Goal: Transaction & Acquisition: Book appointment/travel/reservation

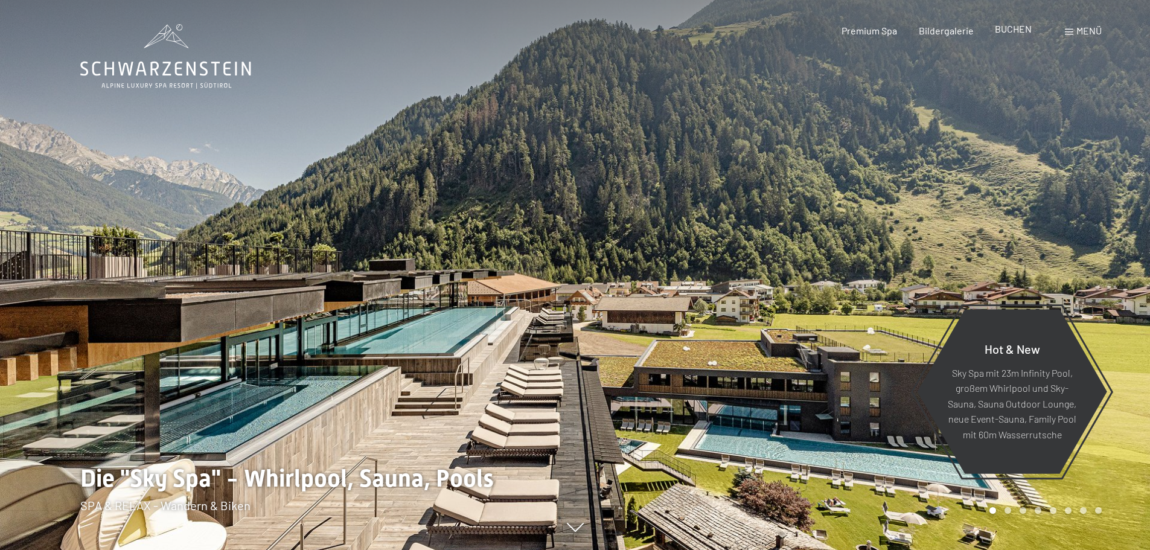
click at [1012, 25] on span "BUCHEN" at bounding box center [1013, 28] width 37 height 11
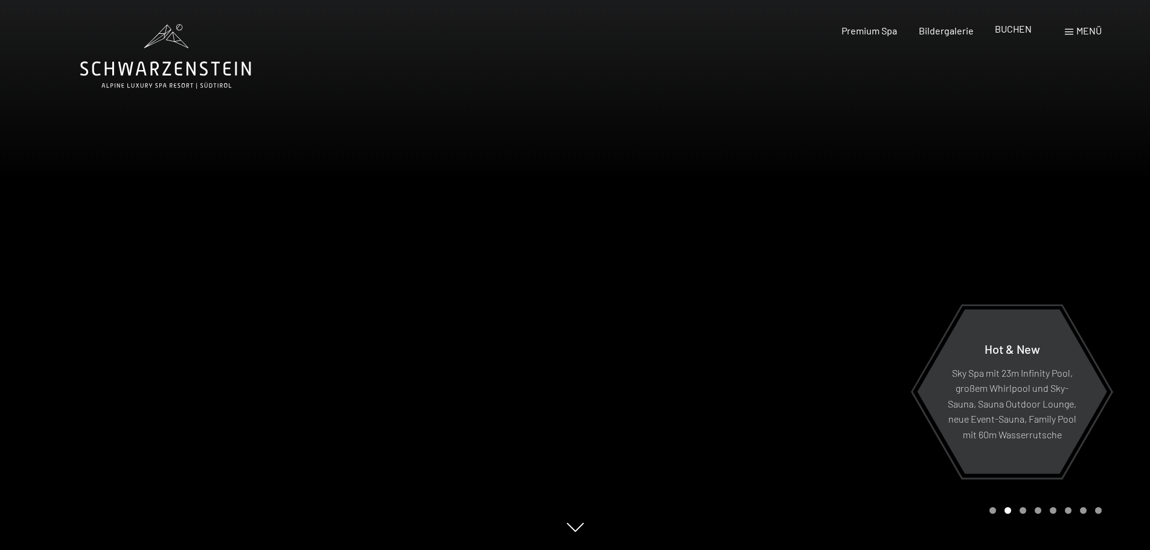
click at [1018, 32] on span "BUCHEN" at bounding box center [1013, 28] width 37 height 11
click at [1004, 28] on span "BUCHEN" at bounding box center [1013, 28] width 37 height 11
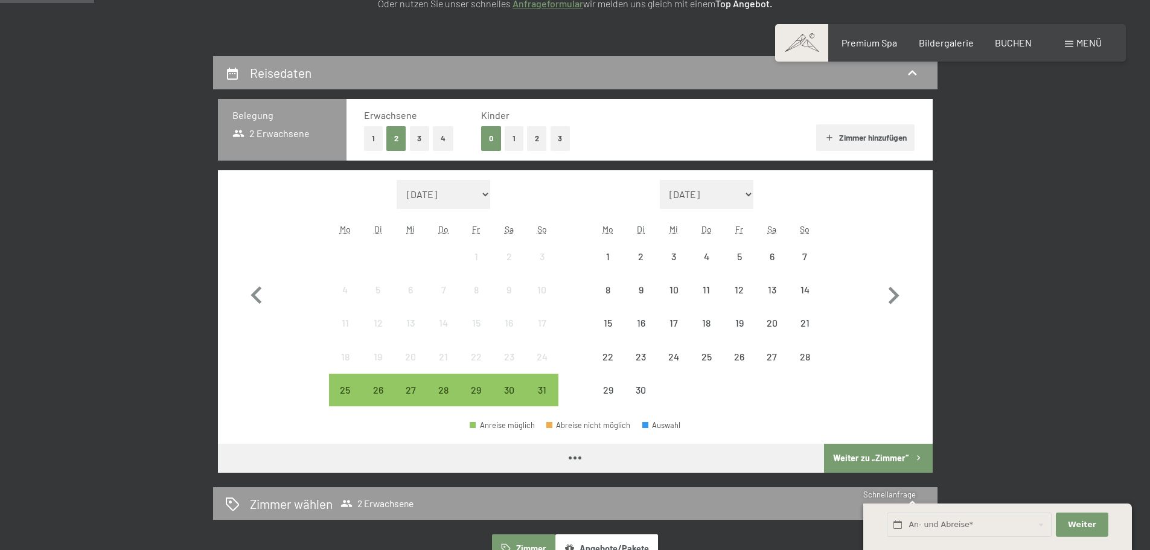
scroll to position [241, 0]
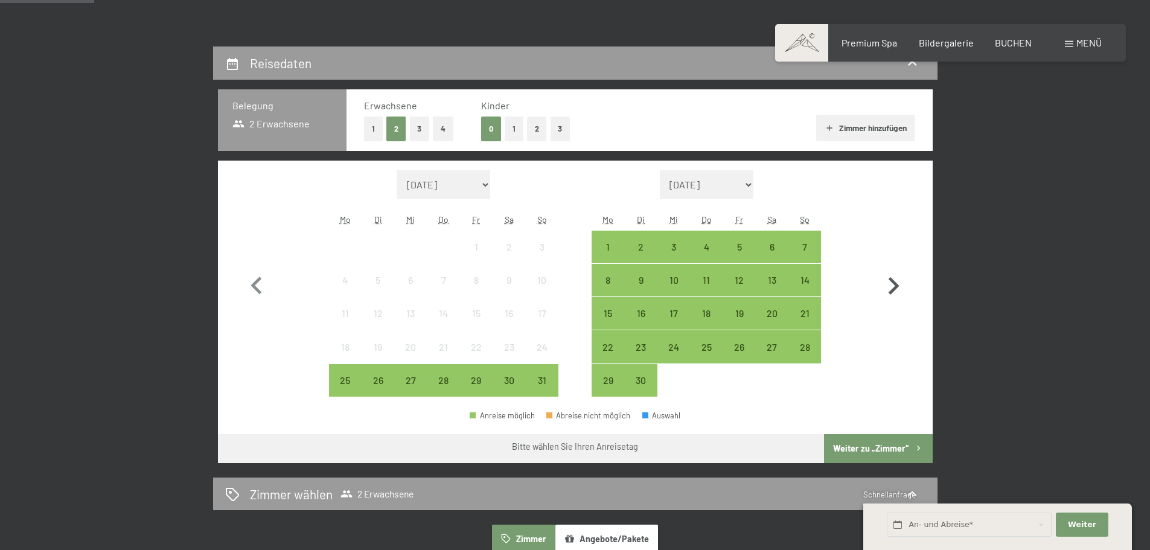
click at [890, 289] on icon "button" at bounding box center [893, 286] width 35 height 35
select select "[DATE]"
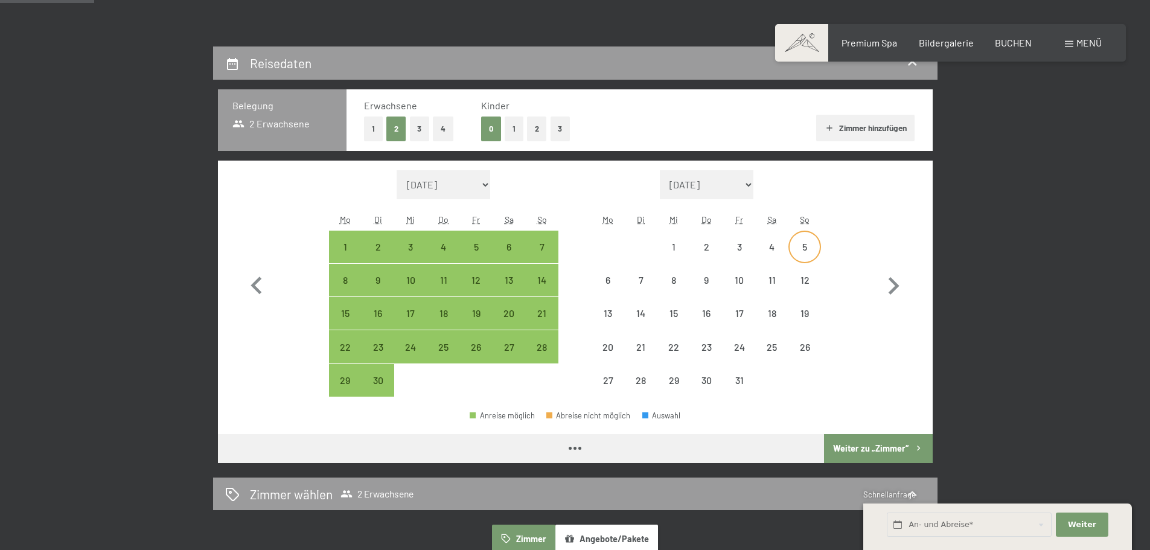
select select "[DATE]"
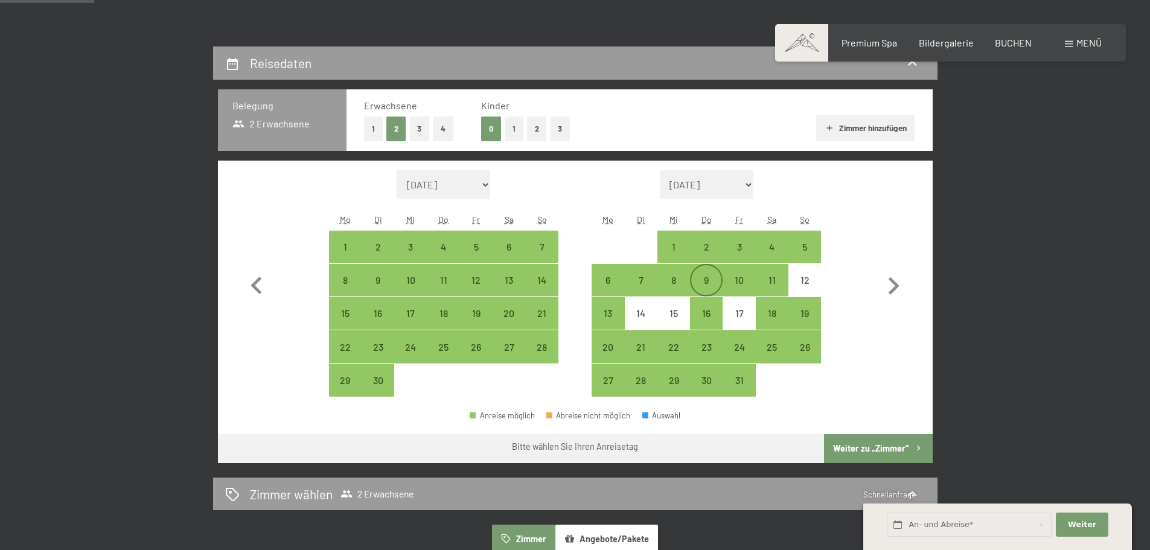
click at [704, 277] on div "9" at bounding box center [706, 290] width 30 height 30
select select "[DATE]"
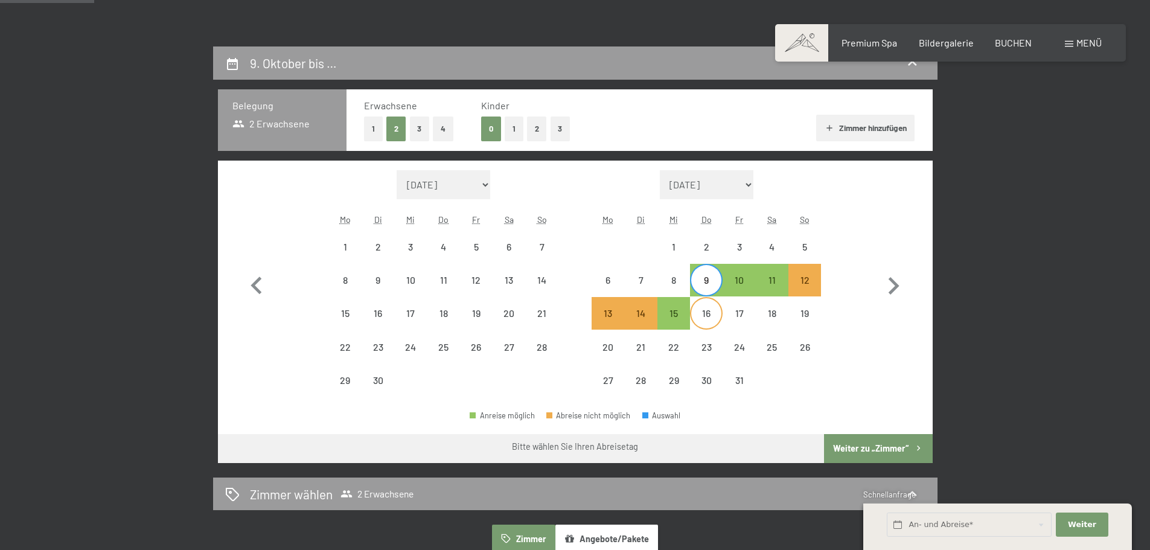
click at [707, 311] on div "16" at bounding box center [706, 323] width 30 height 30
select select "[DATE]"
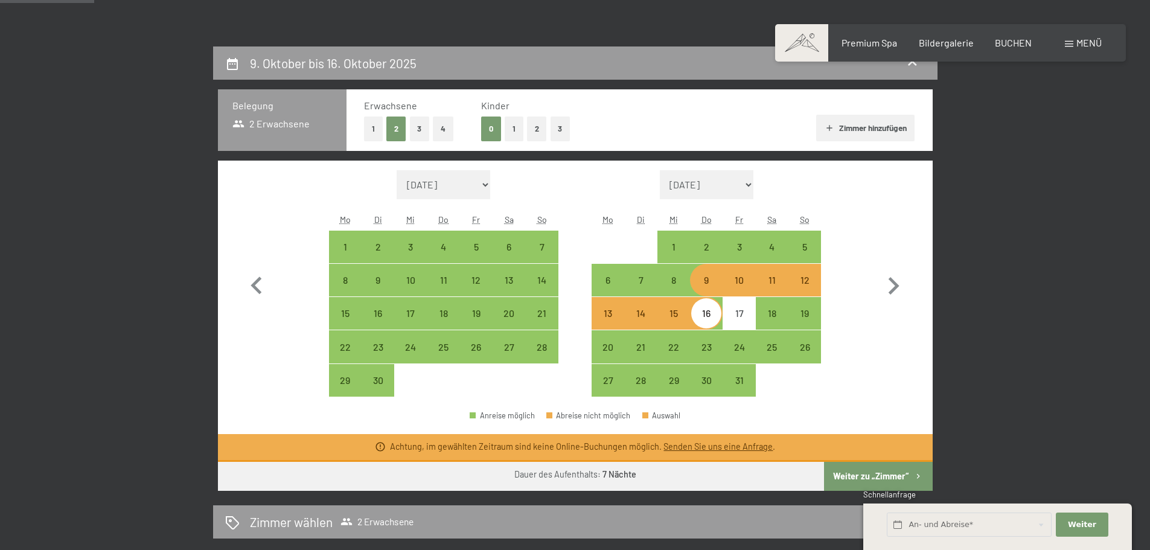
click at [712, 286] on div "9" at bounding box center [706, 290] width 30 height 30
select select "[DATE]"
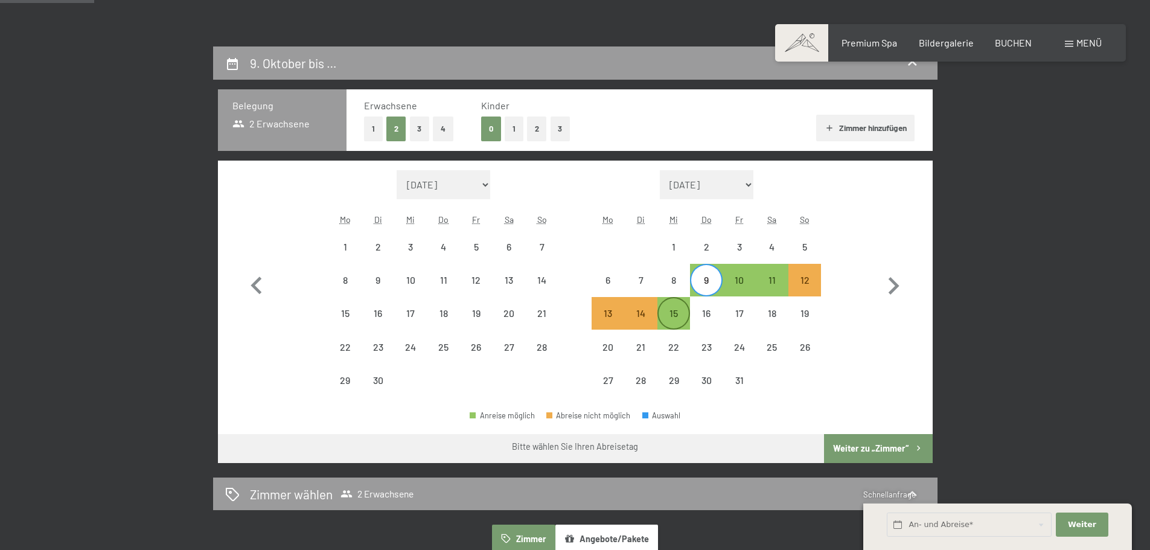
click at [675, 310] on div "15" at bounding box center [674, 323] width 30 height 30
select select "[DATE]"
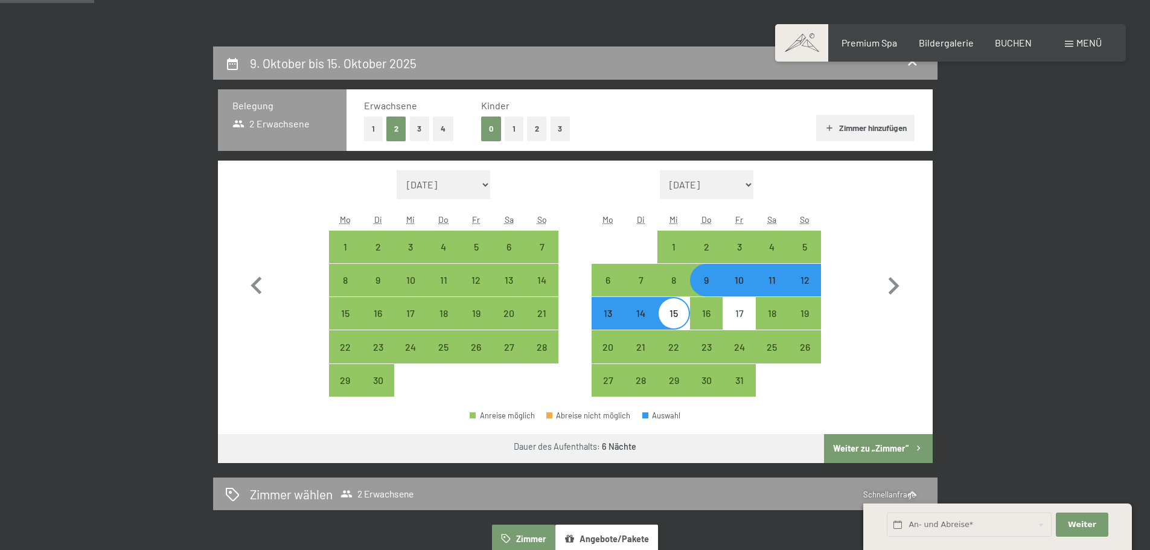
click at [877, 447] on button "Weiter zu „Zimmer“" at bounding box center [878, 448] width 108 height 29
select select "[DATE]"
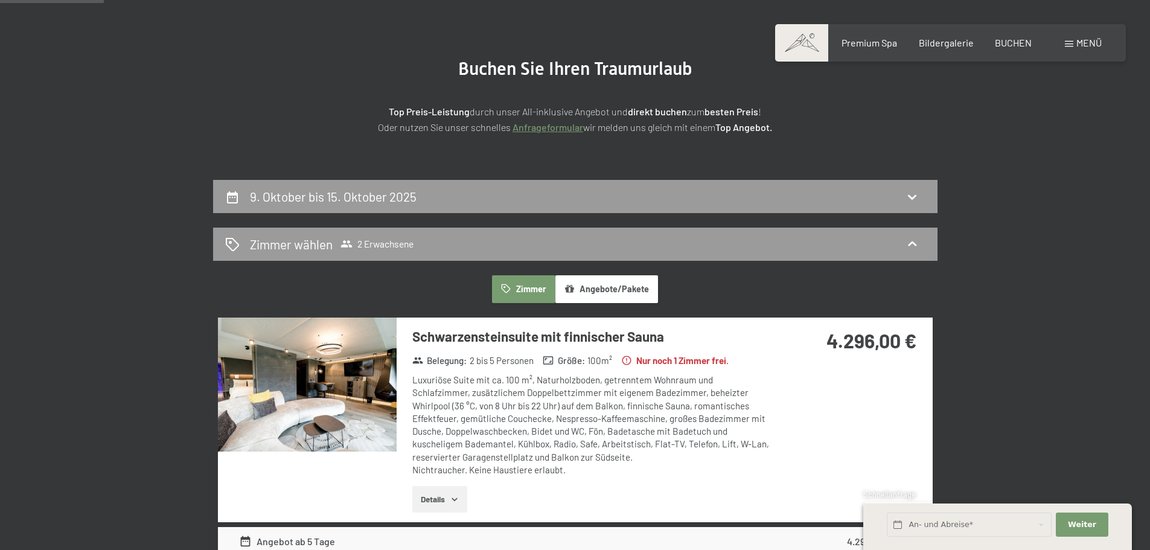
scroll to position [107, 0]
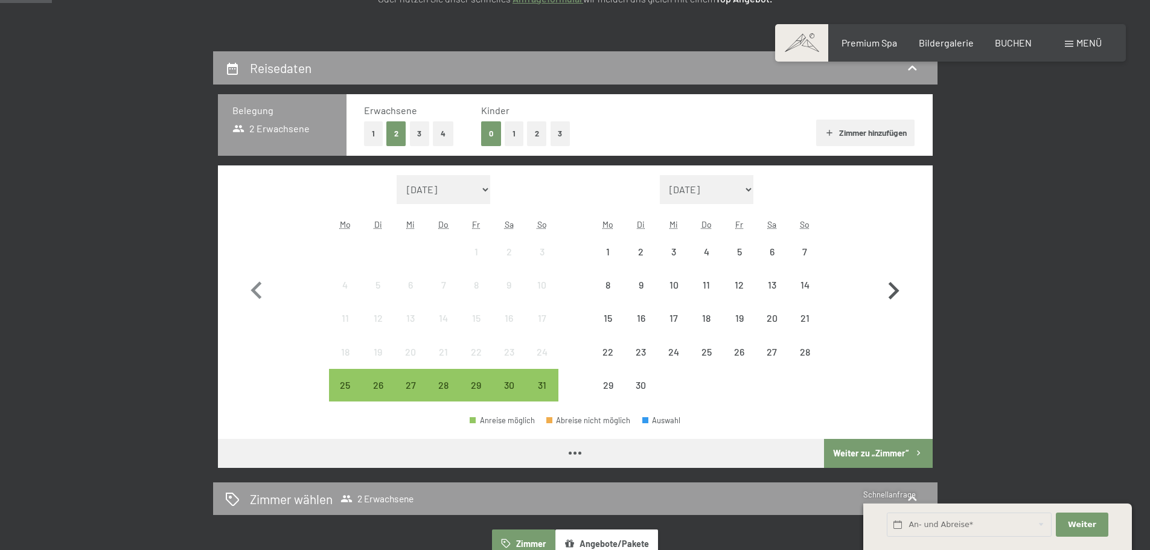
scroll to position [241, 0]
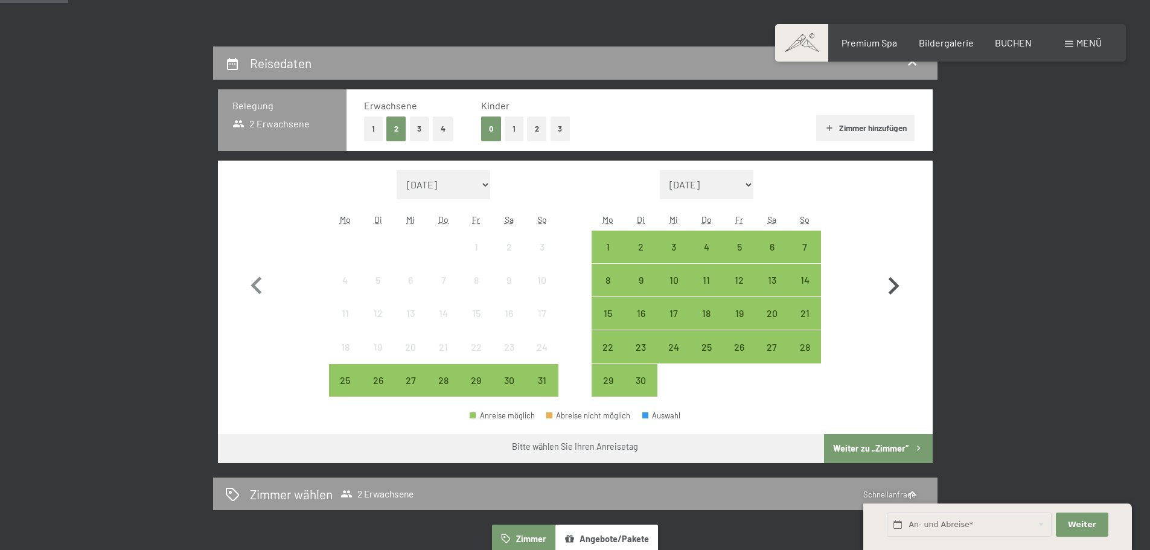
click at [898, 283] on icon "button" at bounding box center [893, 286] width 35 height 35
select select "[DATE]"
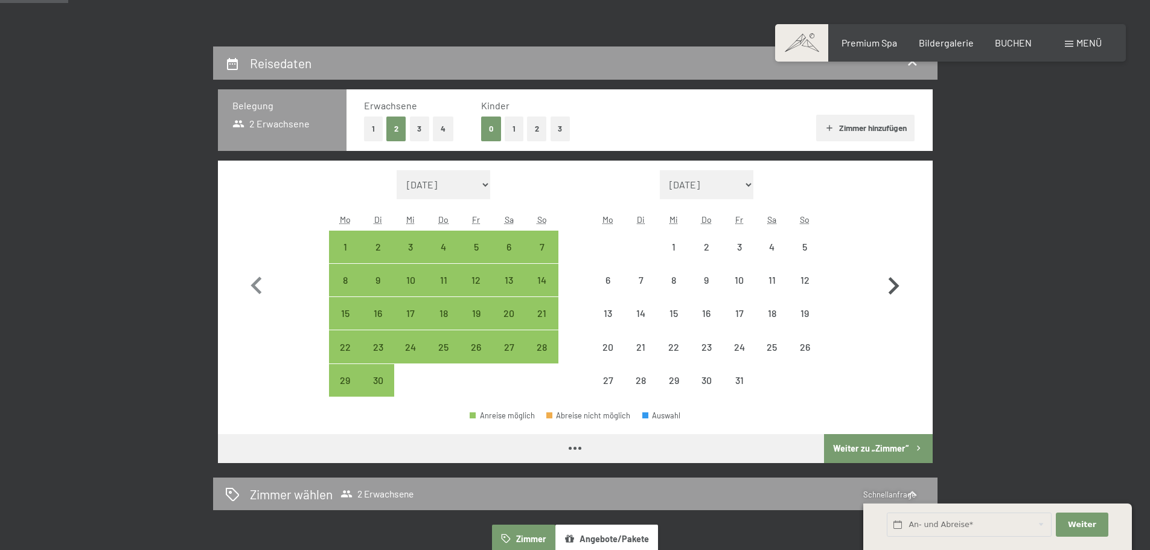
select select "[DATE]"
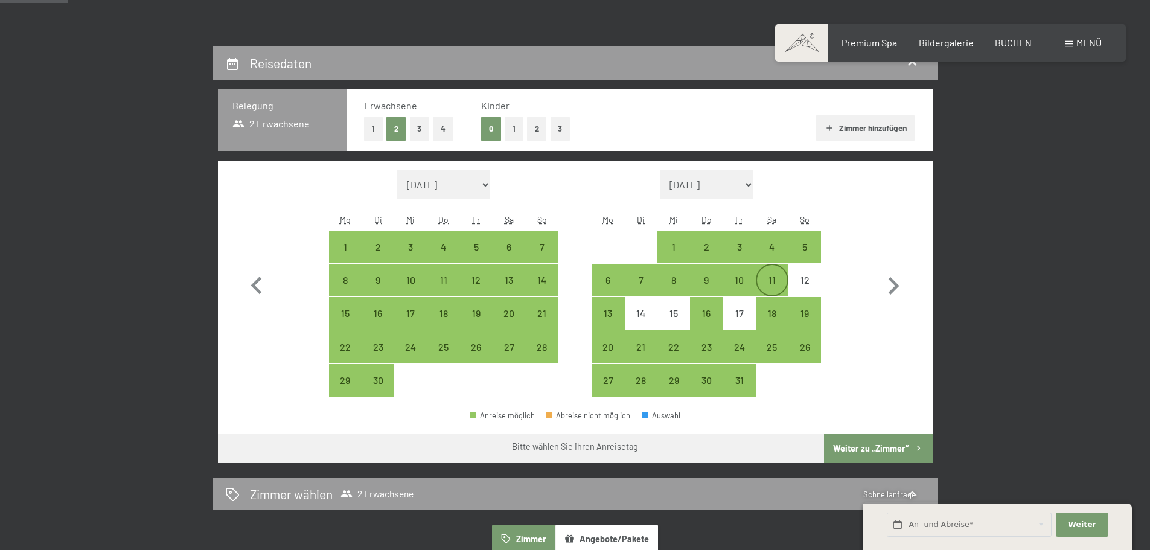
click at [765, 287] on div "11" at bounding box center [772, 290] width 30 height 30
select select "[DATE]"
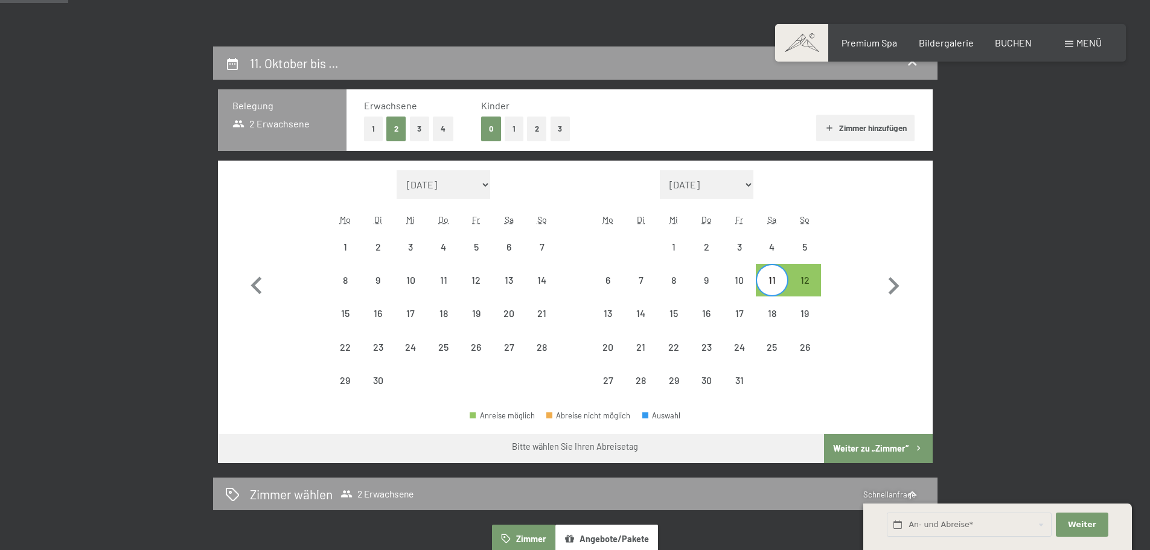
click at [773, 273] on div "11" at bounding box center [772, 280] width 30 height 30
select select "[DATE]"
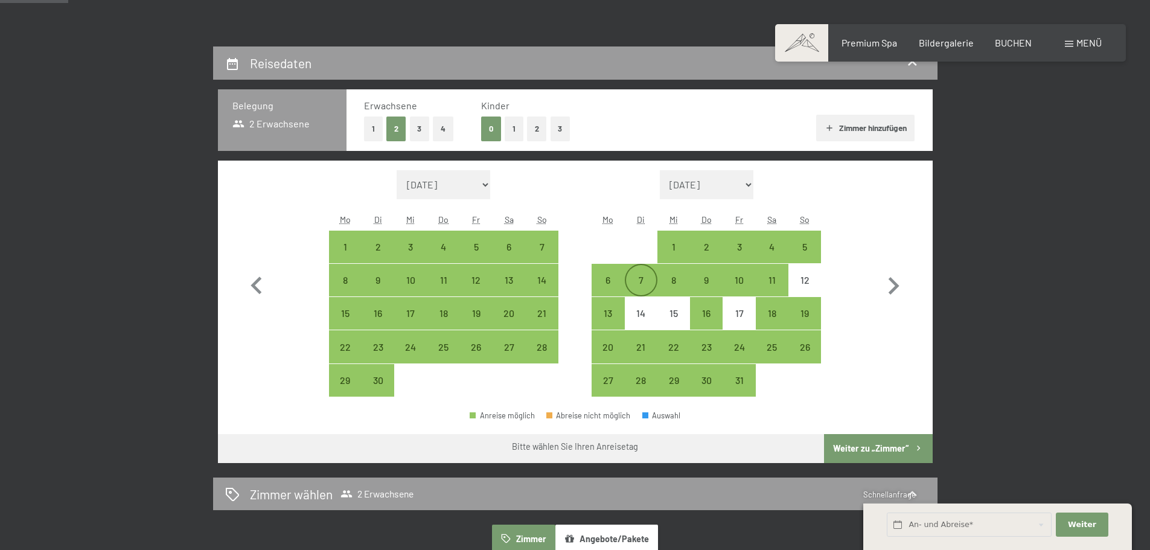
click at [637, 281] on div "7" at bounding box center [641, 290] width 30 height 30
select select "[DATE]"
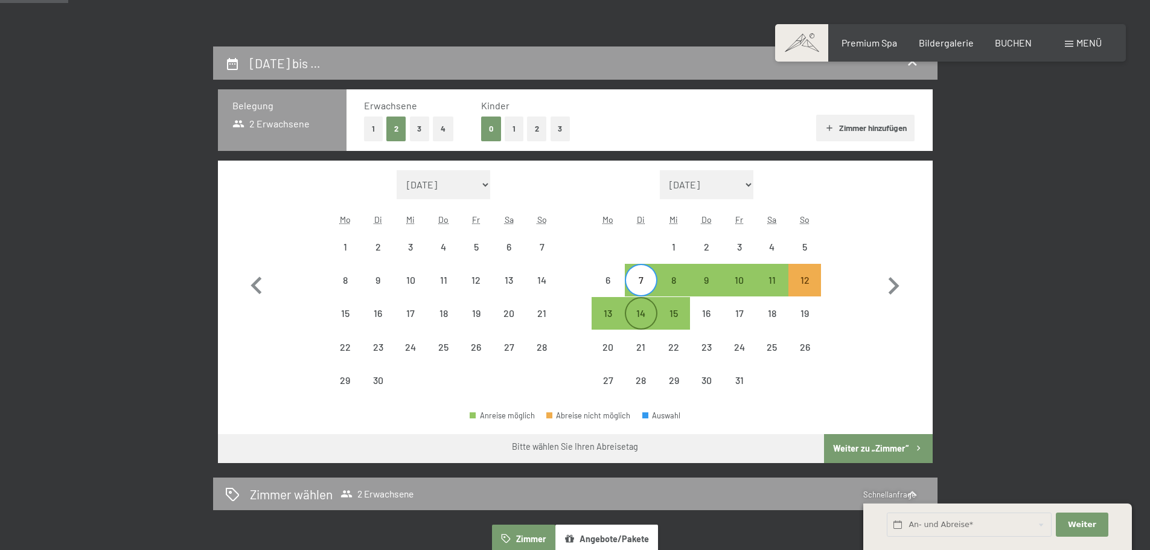
click at [645, 311] on div "14" at bounding box center [641, 323] width 30 height 30
select select "[DATE]"
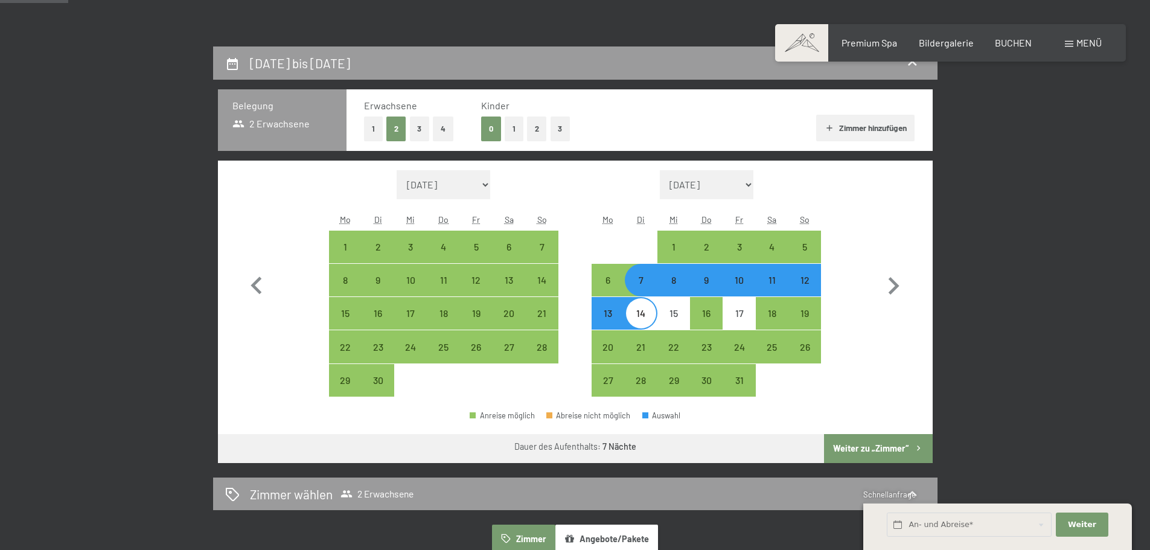
click at [872, 443] on button "Weiter zu „Zimmer“" at bounding box center [878, 448] width 108 height 29
select select "[DATE]"
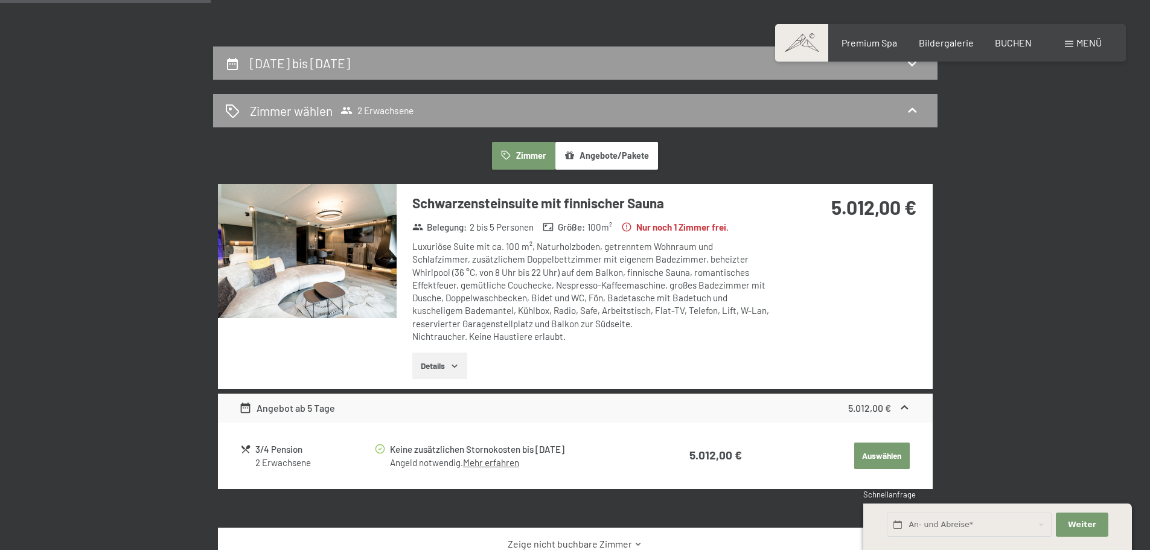
scroll to position [288, 0]
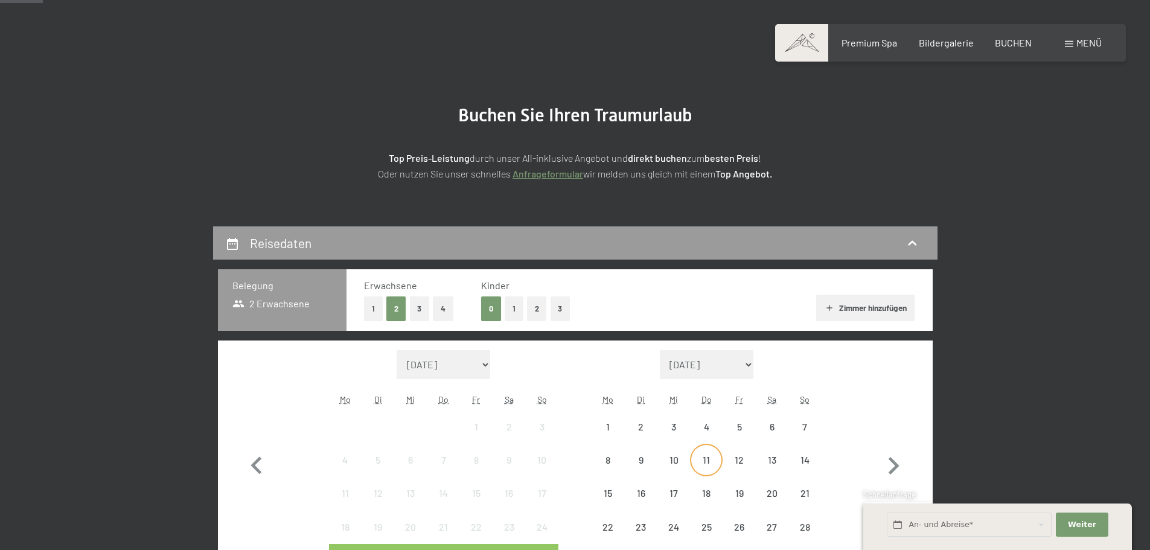
scroll to position [181, 0]
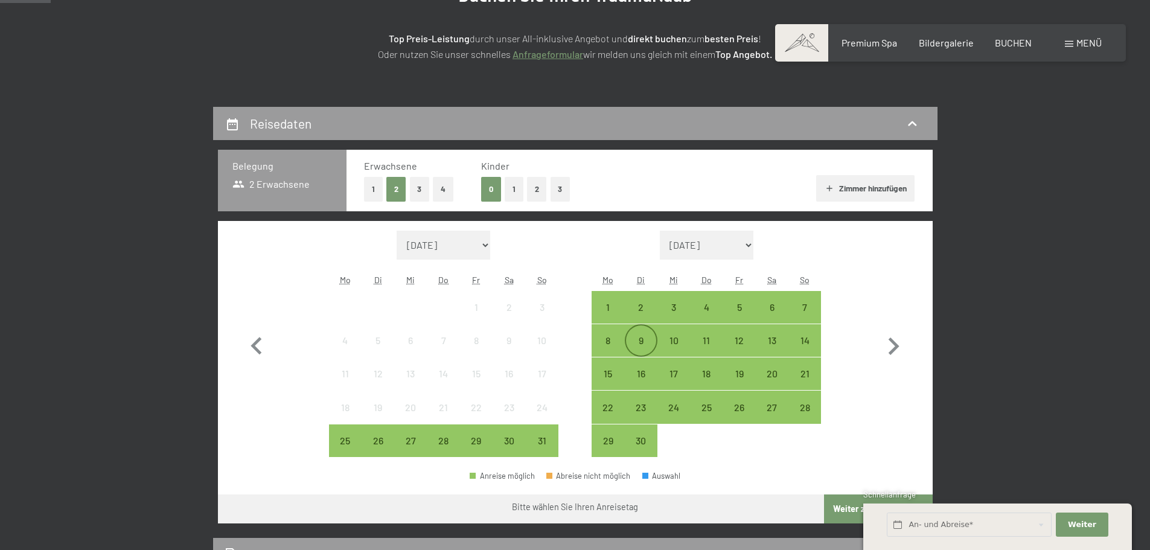
click at [637, 336] on div "9" at bounding box center [641, 351] width 30 height 30
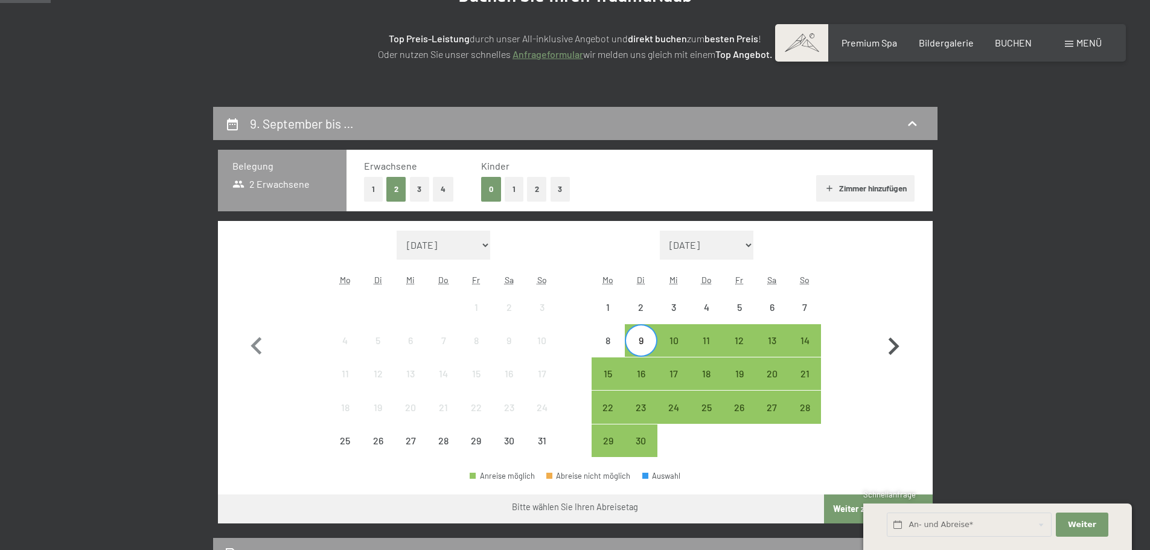
click at [890, 341] on icon "button" at bounding box center [893, 346] width 35 height 35
select select "[DATE]"
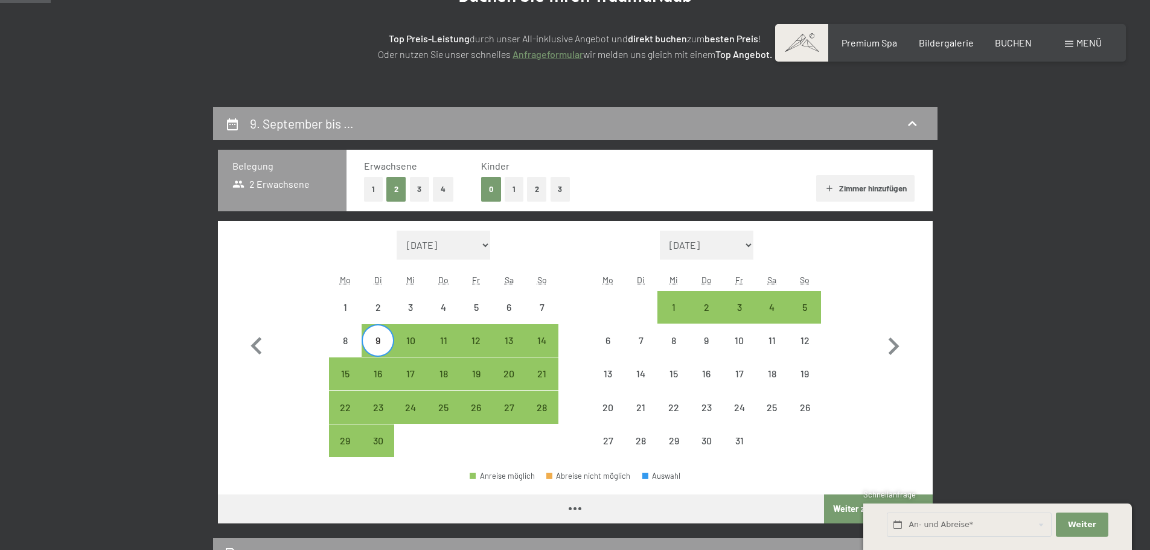
select select "[DATE]"
click at [372, 334] on div "9" at bounding box center [378, 340] width 30 height 30
select select "[DATE]"
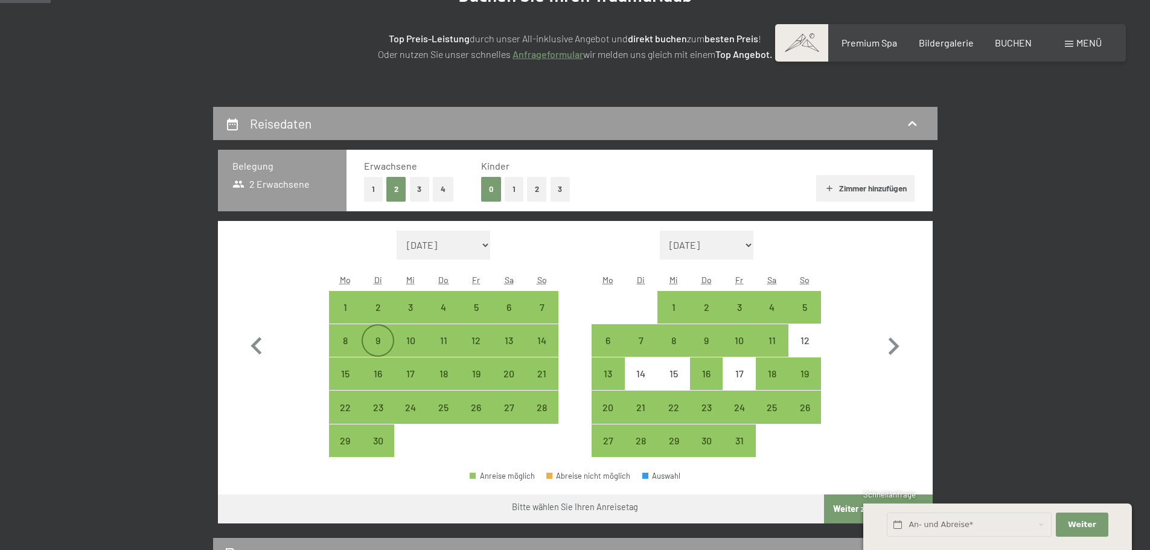
click at [383, 339] on div "9" at bounding box center [378, 351] width 30 height 30
select select "[DATE]"
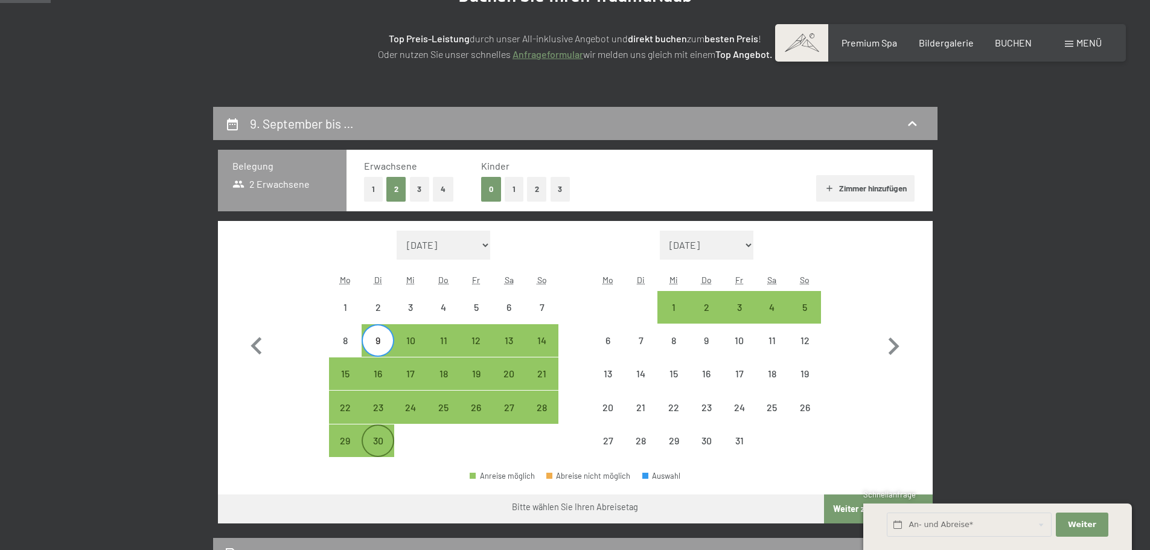
click at [382, 431] on div "30" at bounding box center [378, 441] width 30 height 30
select select "[DATE]"
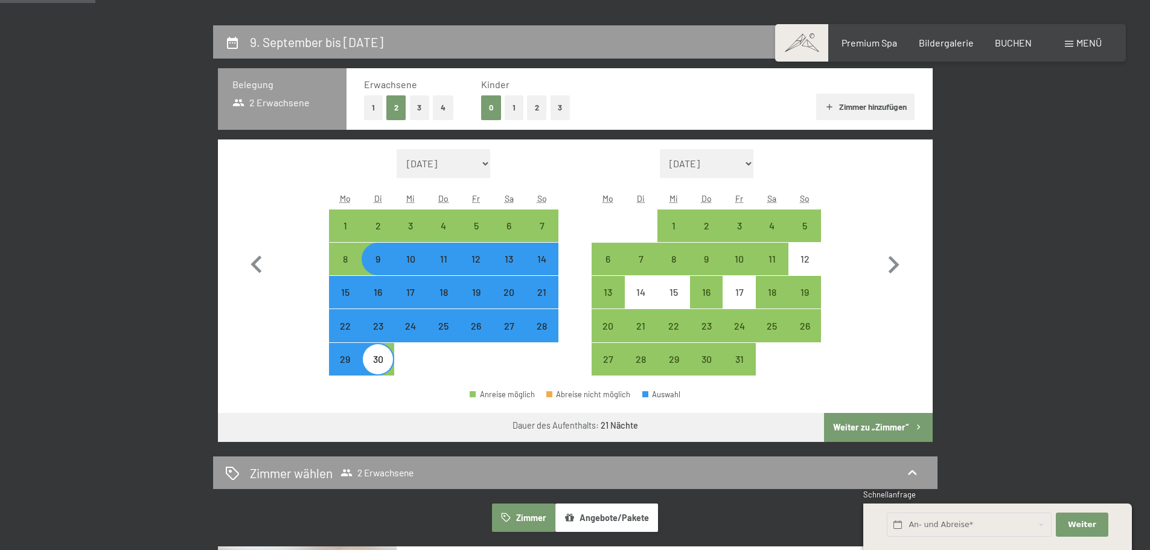
scroll to position [241, 0]
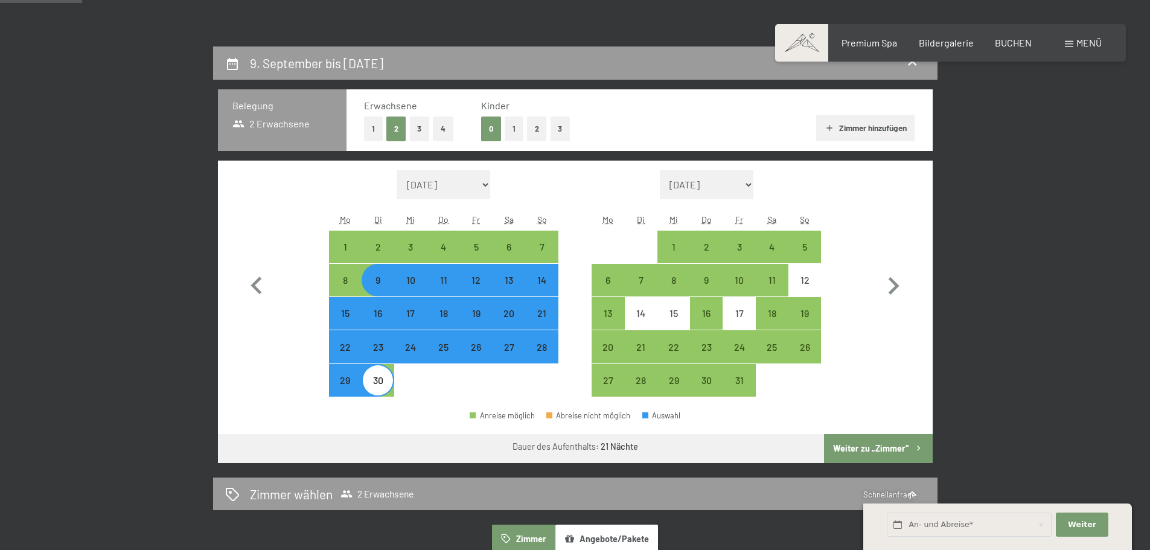
click at [381, 279] on div "9" at bounding box center [378, 290] width 30 height 30
select select "[DATE]"
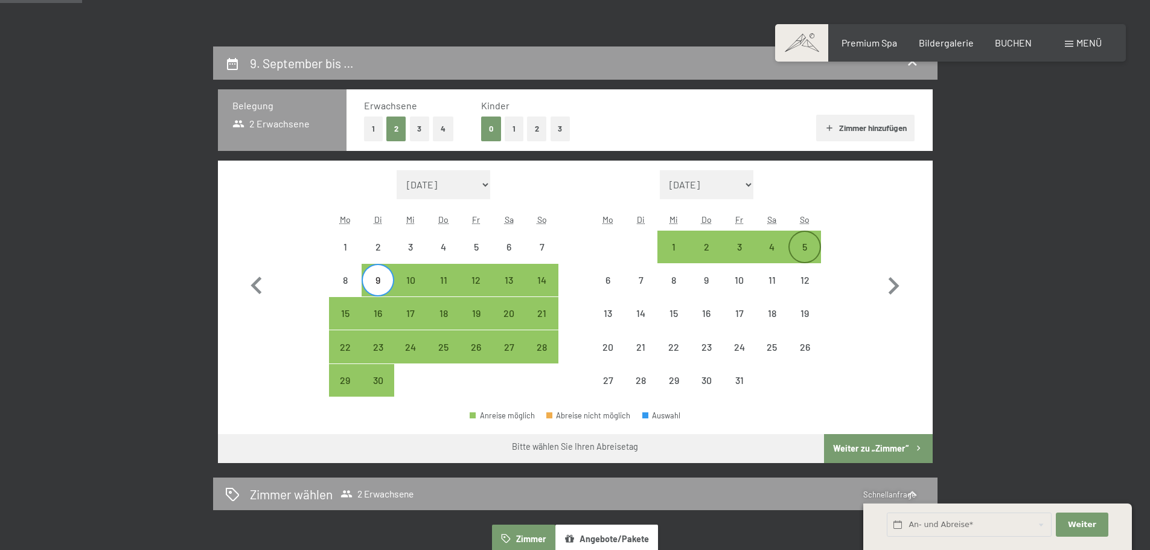
click at [808, 240] on div "5" at bounding box center [805, 247] width 30 height 30
select select "[DATE]"
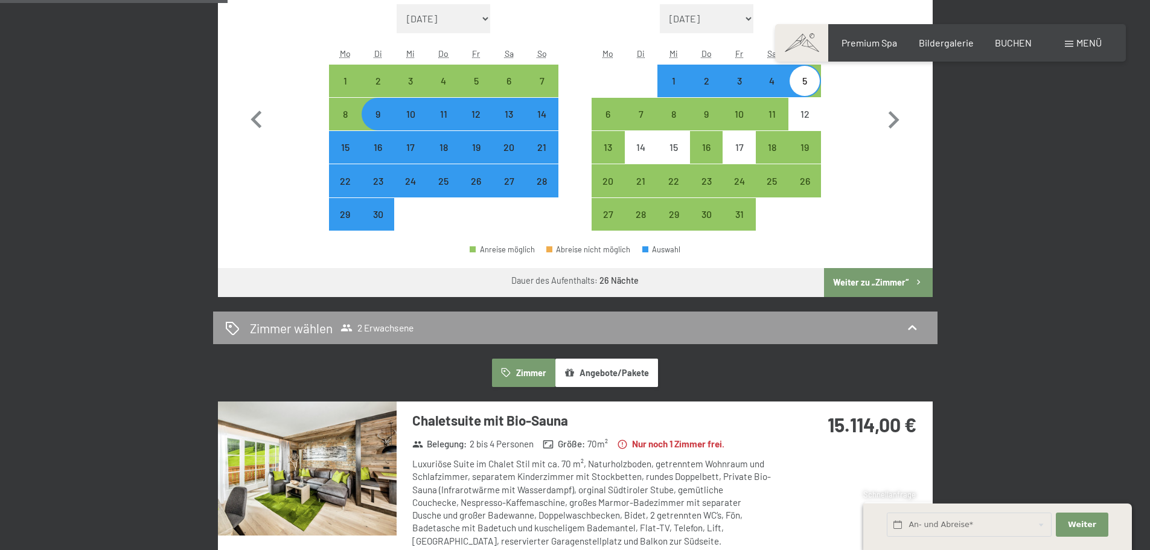
scroll to position [362, 0]
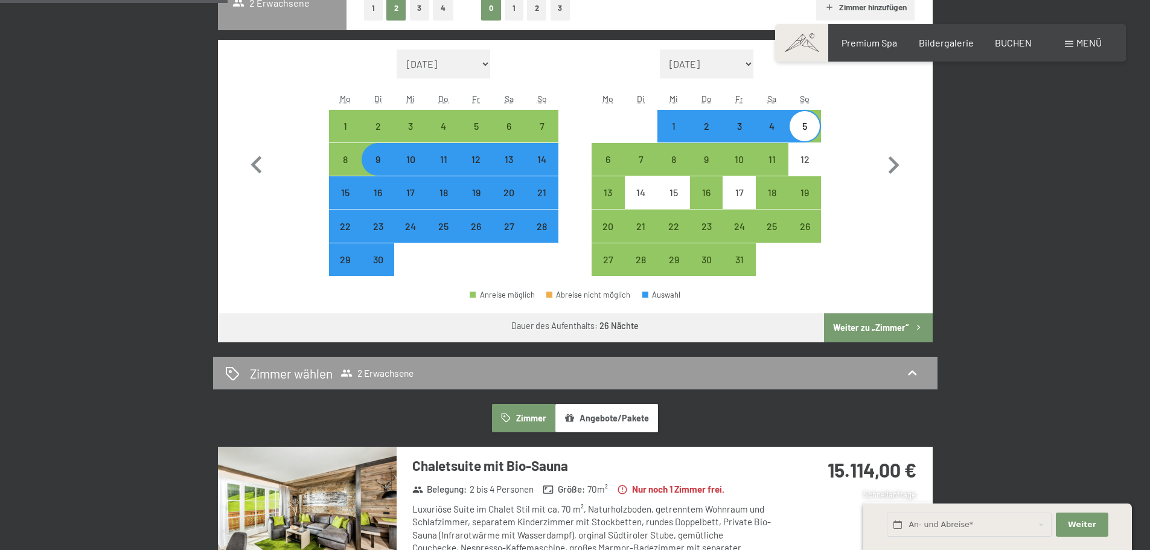
click at [388, 161] on div "9" at bounding box center [378, 170] width 30 height 30
select select "[DATE]"
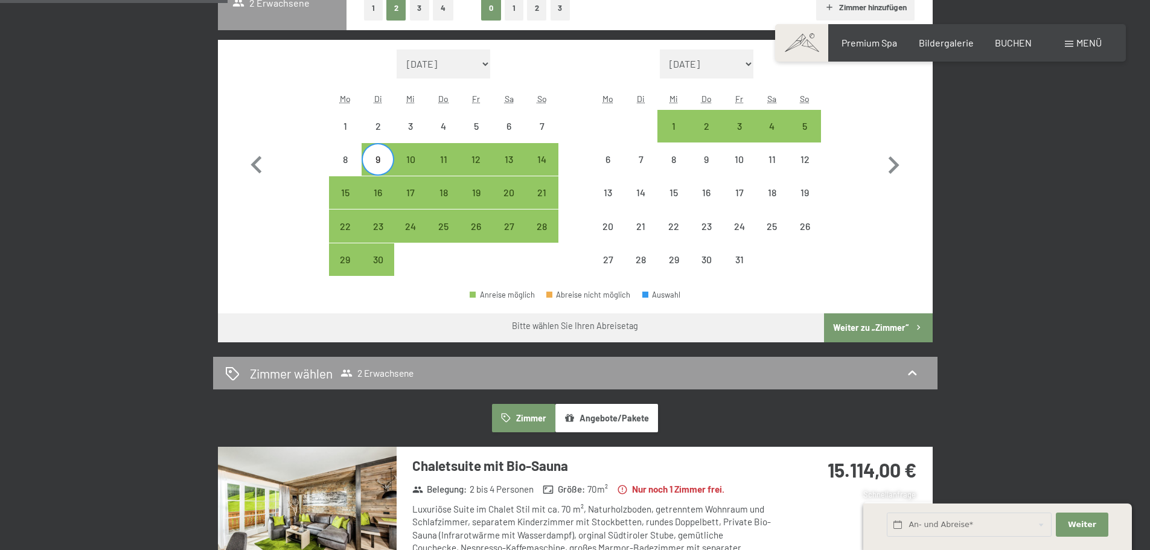
click at [385, 161] on div "9" at bounding box center [378, 170] width 30 height 30
select select "[DATE]"
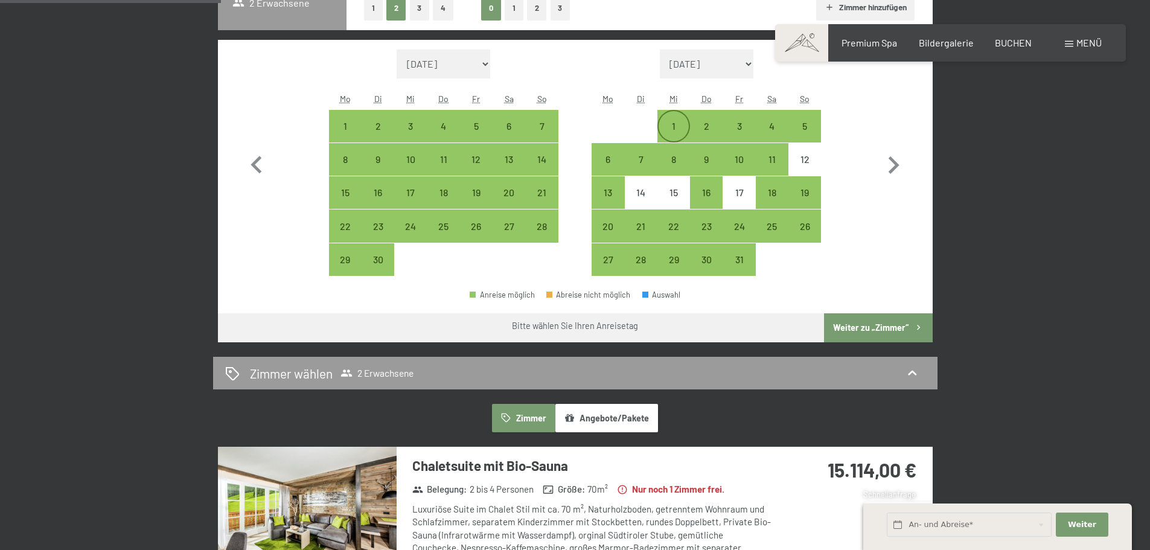
scroll to position [302, 0]
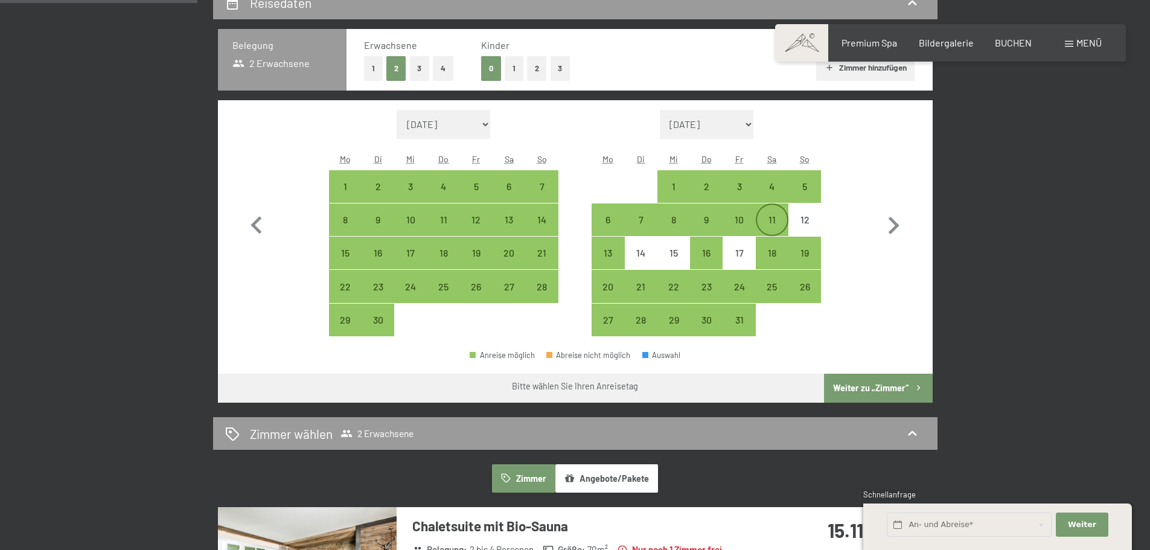
click at [781, 218] on div "11" at bounding box center [772, 230] width 30 height 30
select select "[DATE]"
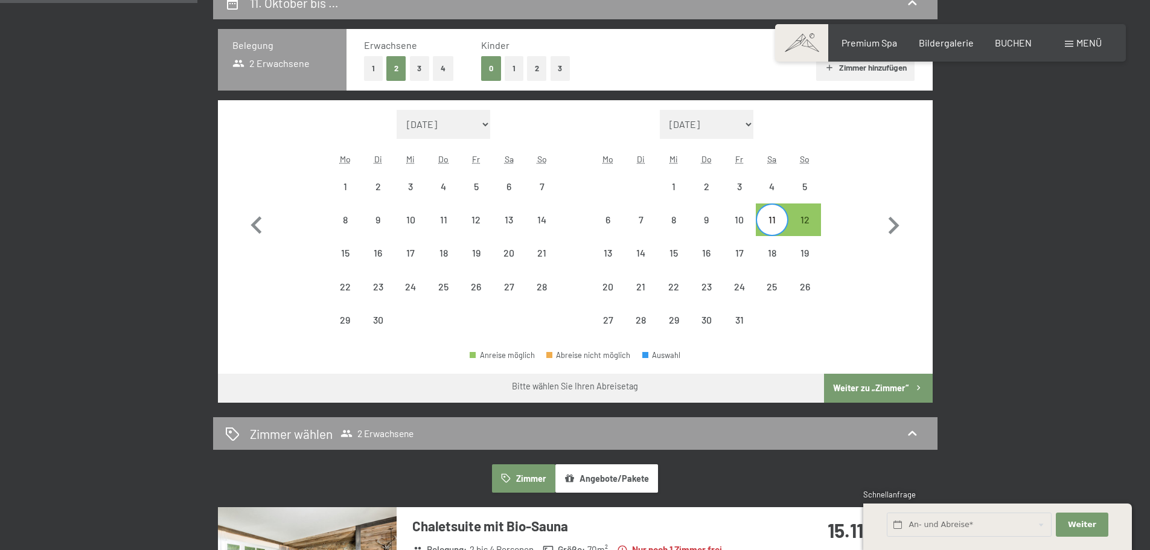
click at [781, 218] on div "11" at bounding box center [772, 230] width 30 height 30
select select "[DATE]"
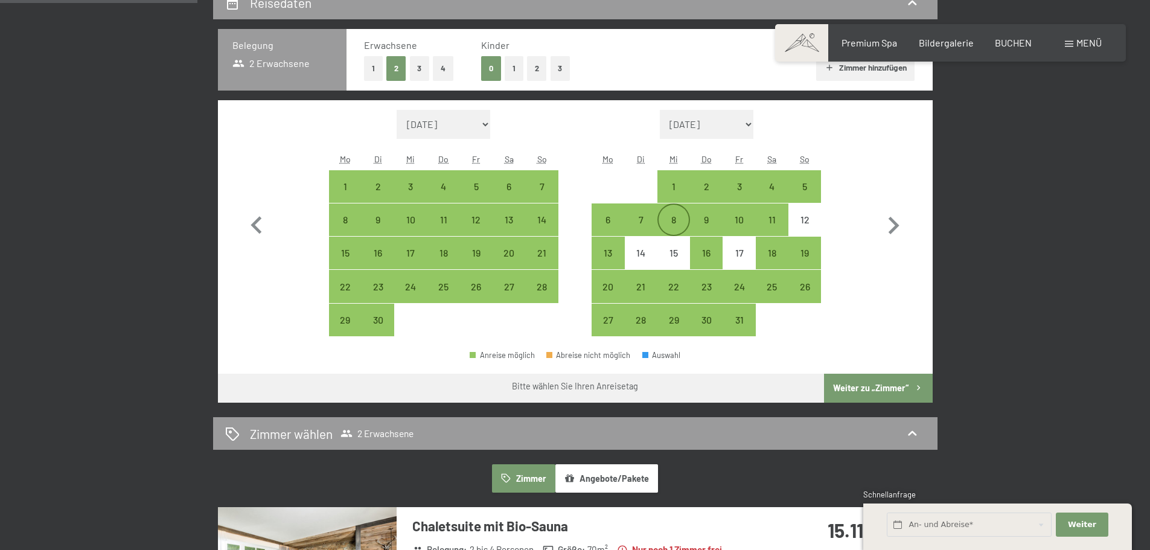
click at [669, 216] on div "8" at bounding box center [674, 230] width 30 height 30
select select "[DATE]"
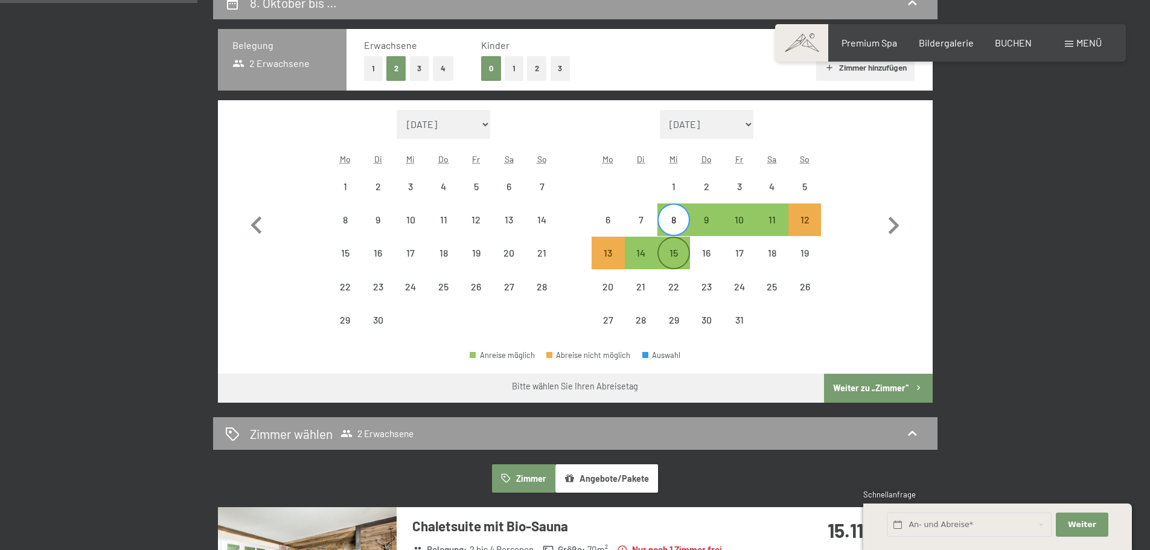
click at [667, 249] on div "15" at bounding box center [674, 263] width 30 height 30
select select "[DATE]"
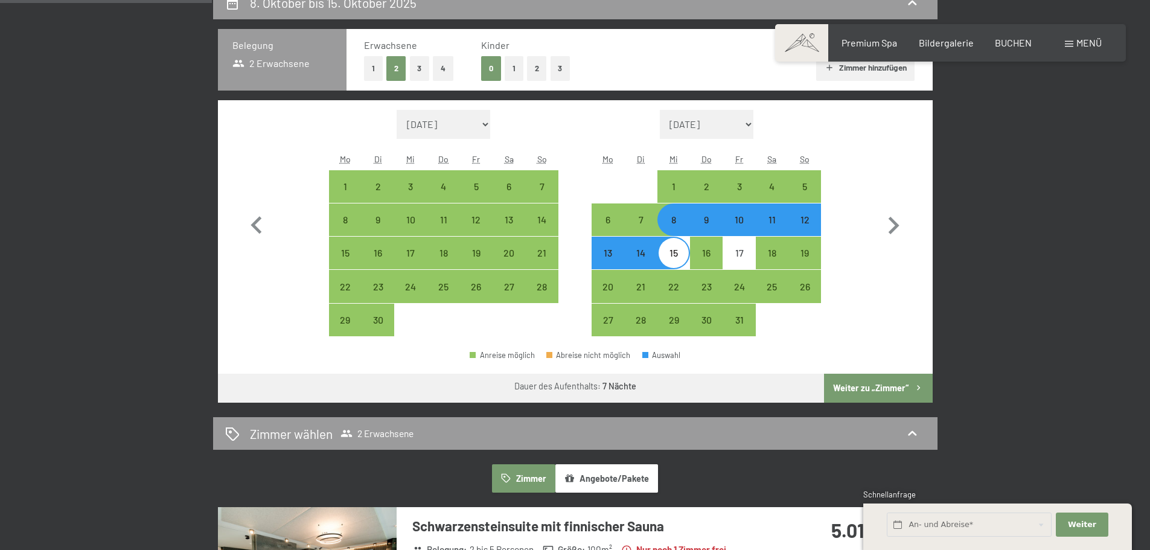
click at [672, 215] on div "8" at bounding box center [674, 230] width 30 height 30
select select "[DATE]"
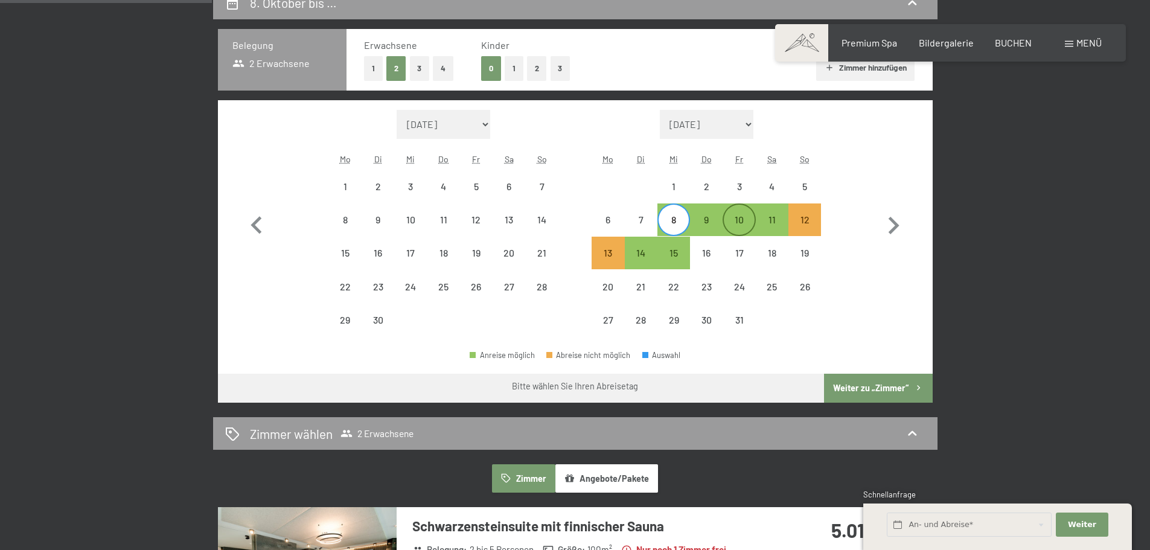
click at [735, 222] on div "10" at bounding box center [739, 230] width 30 height 30
select select "[DATE]"
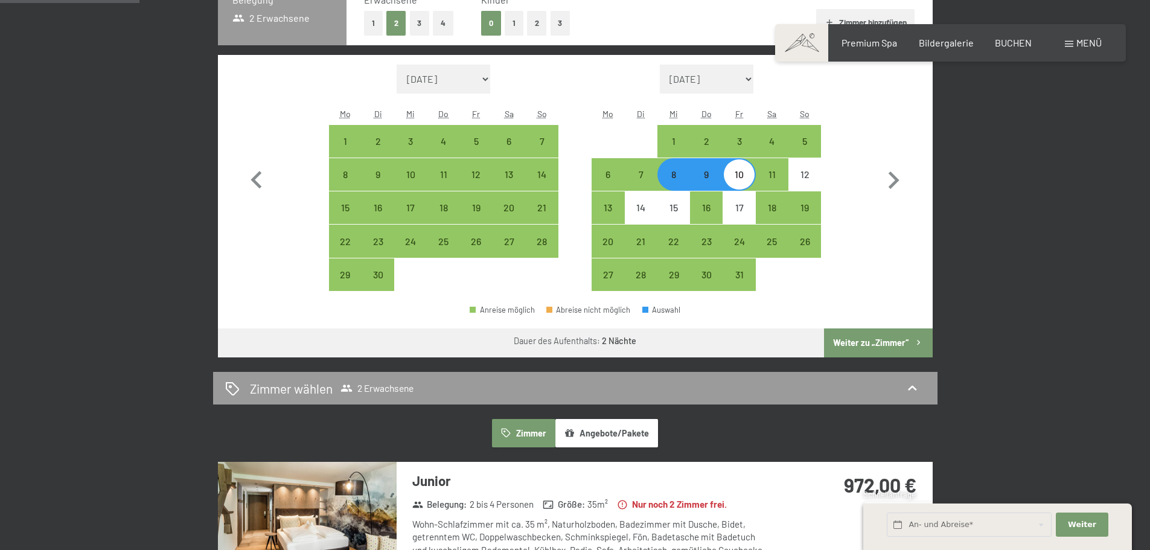
scroll to position [483, 0]
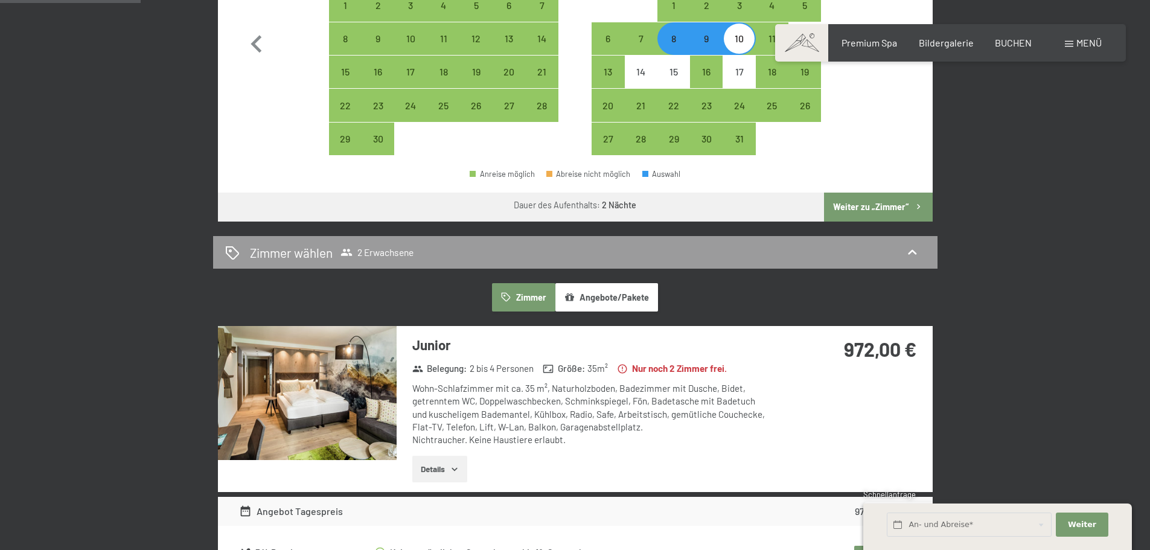
click at [675, 34] on div "8" at bounding box center [674, 49] width 30 height 30
select select "[DATE]"
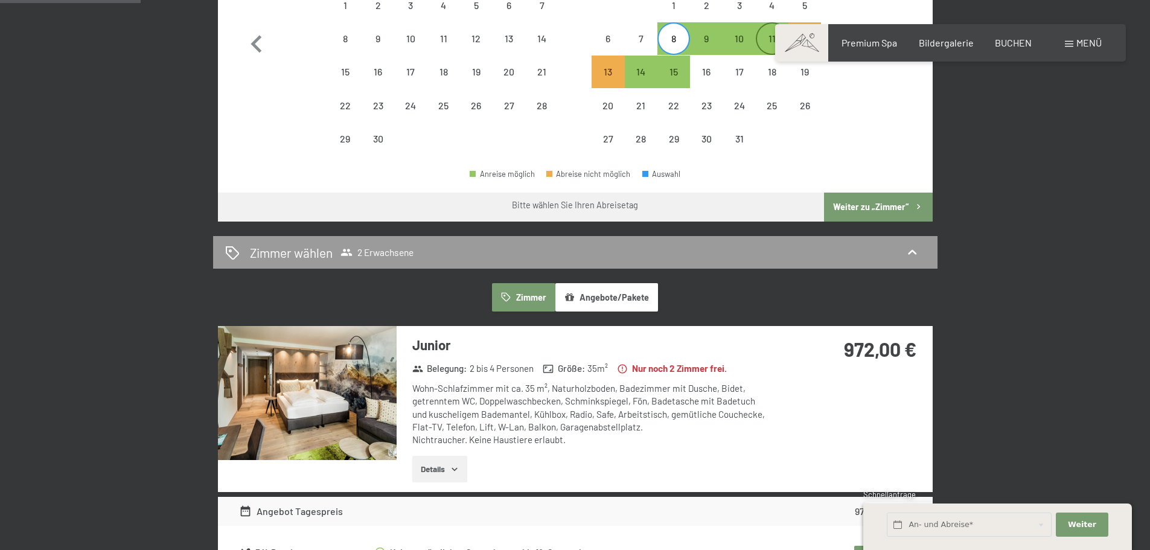
click at [767, 38] on div "11" at bounding box center [772, 49] width 30 height 30
select select "[DATE]"
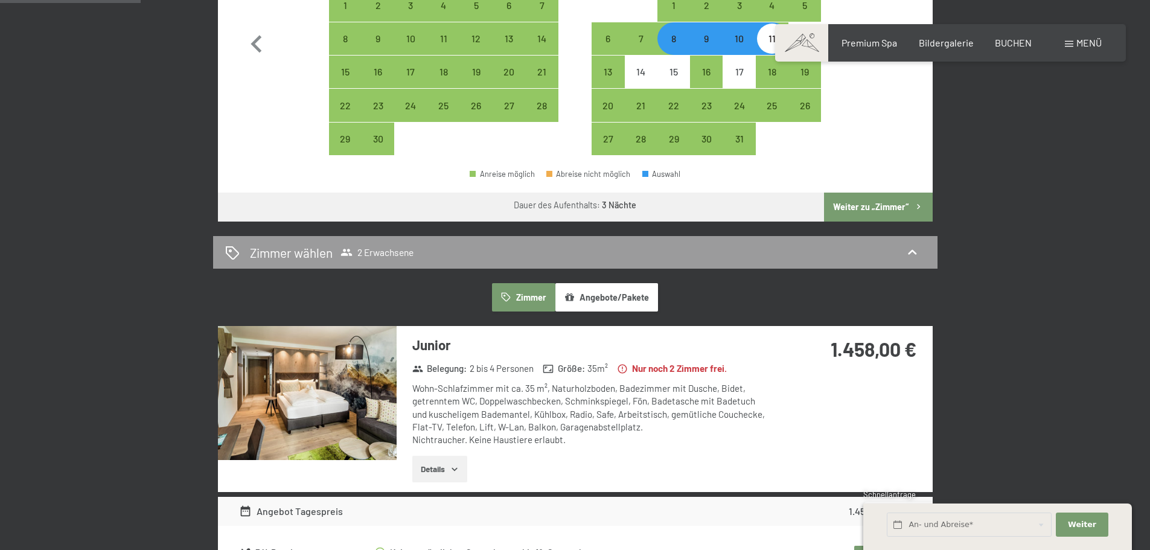
click at [674, 40] on div "8" at bounding box center [674, 49] width 30 height 30
select select "[DATE]"
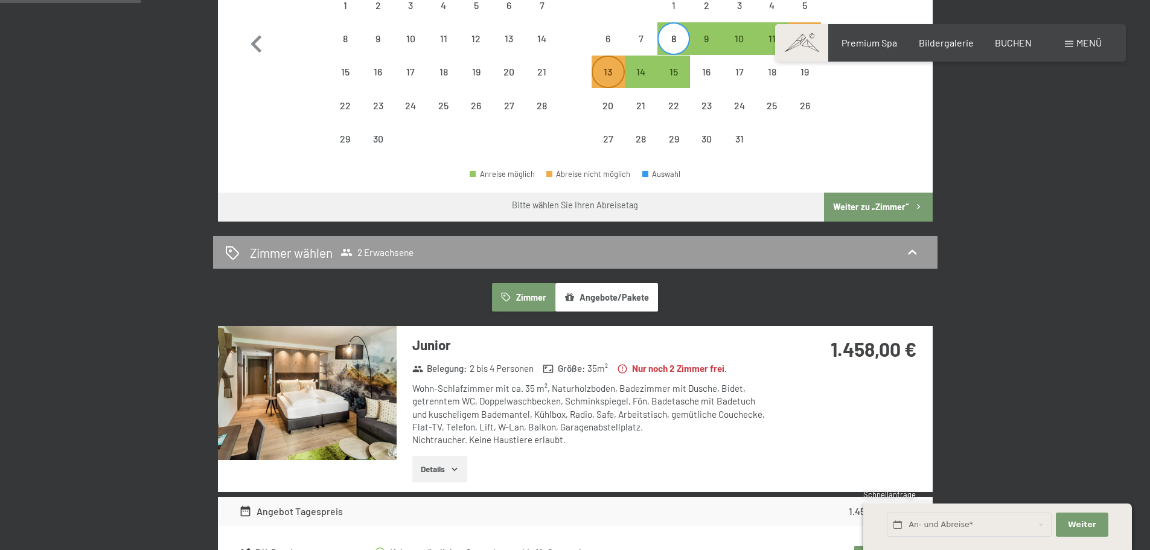
click at [606, 78] on div "13" at bounding box center [608, 82] width 30 height 30
select select "[DATE]"
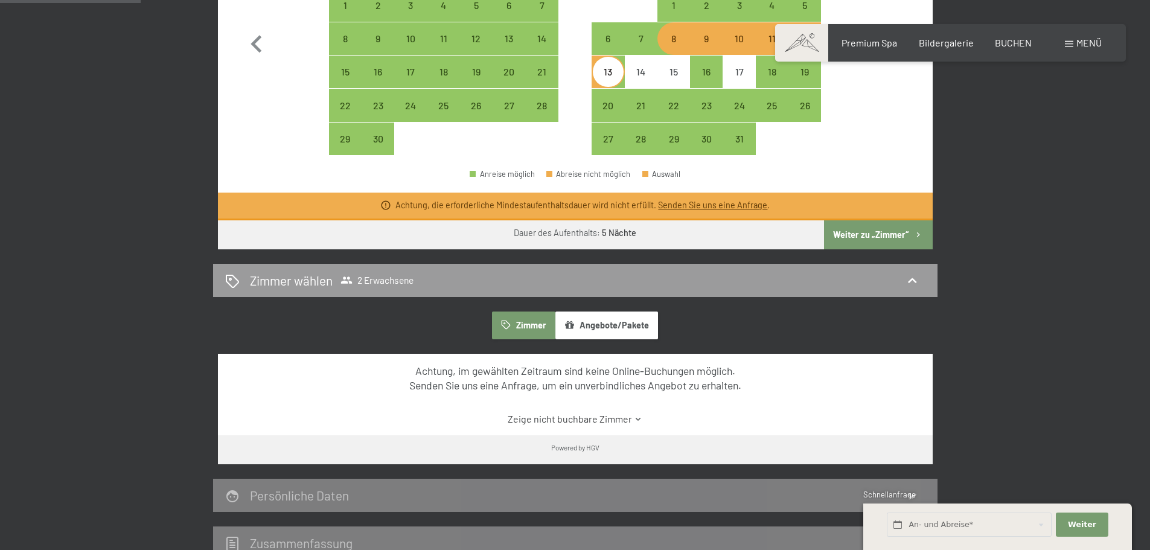
click at [675, 44] on div "8" at bounding box center [674, 49] width 30 height 30
select select "[DATE]"
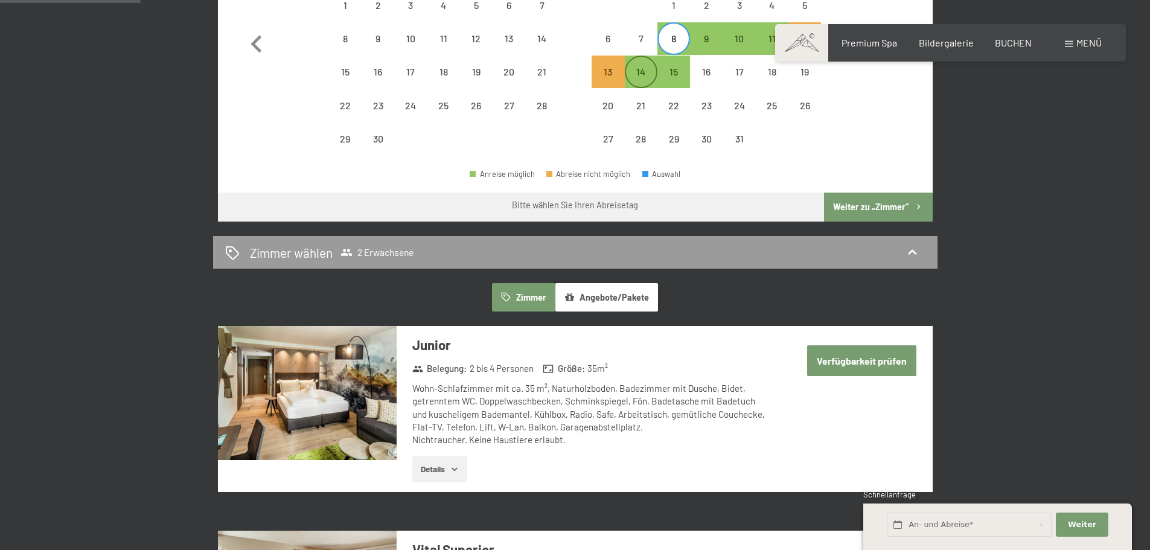
click at [637, 71] on div "14" at bounding box center [641, 82] width 30 height 30
select select "[DATE]"
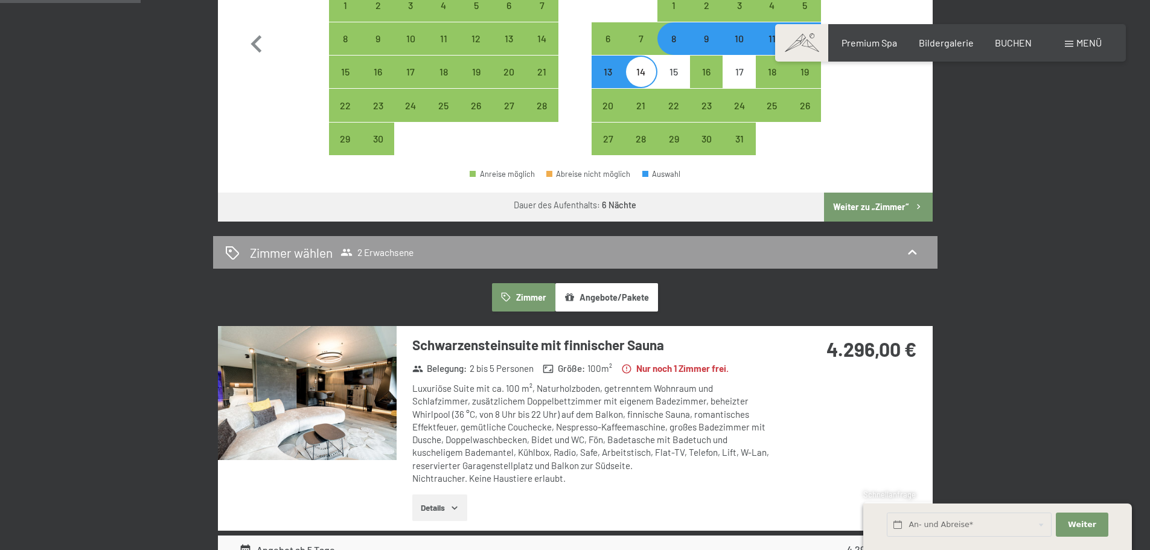
click at [679, 40] on div "8" at bounding box center [674, 49] width 30 height 30
select select "[DATE]"
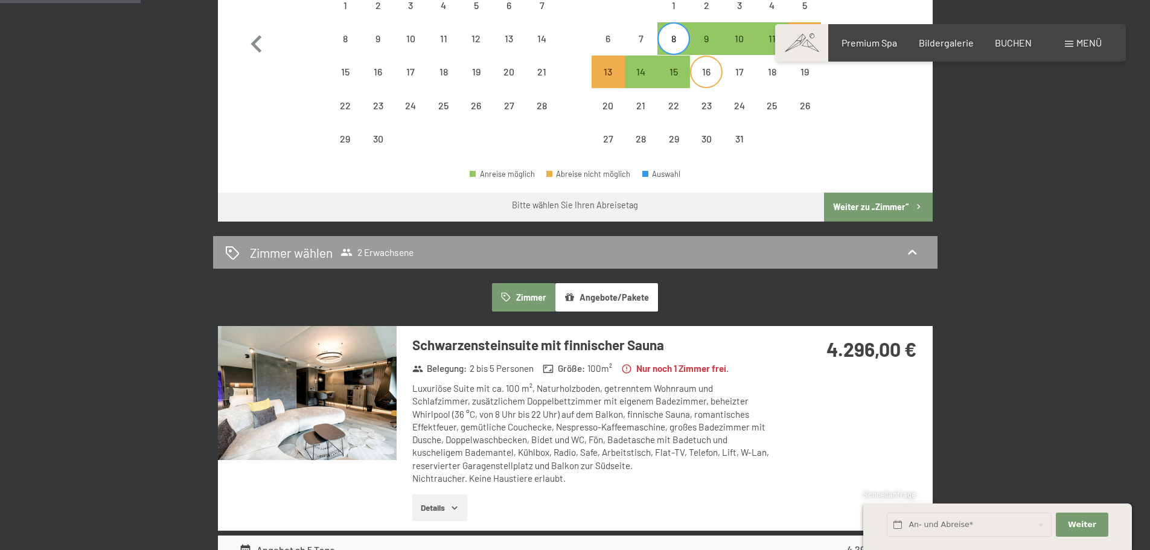
click at [709, 71] on div "16" at bounding box center [706, 82] width 30 height 30
select select "[DATE]"
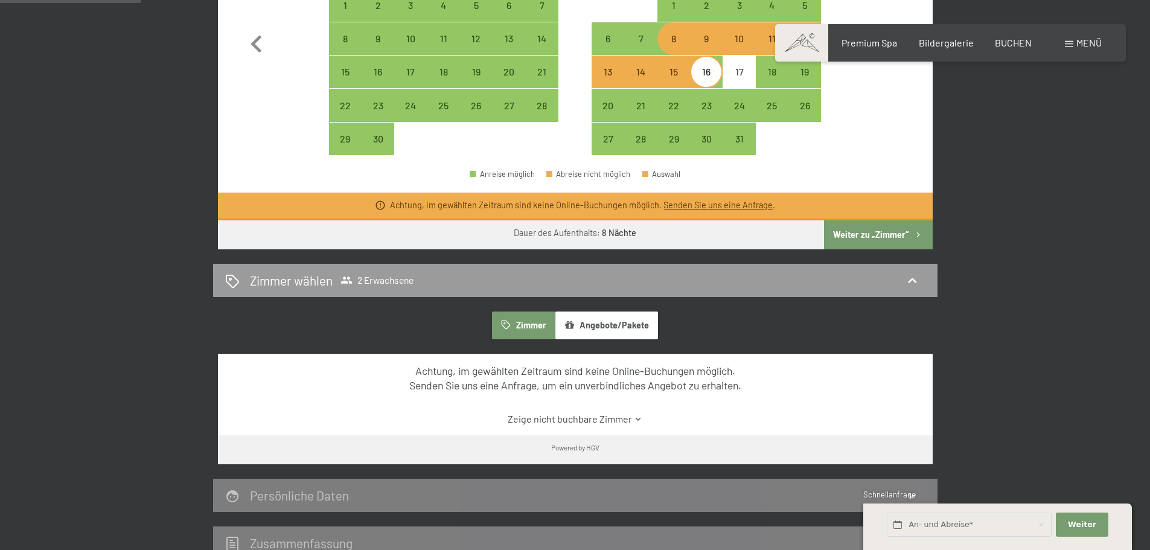
click at [677, 47] on div "8" at bounding box center [674, 49] width 30 height 30
select select "[DATE]"
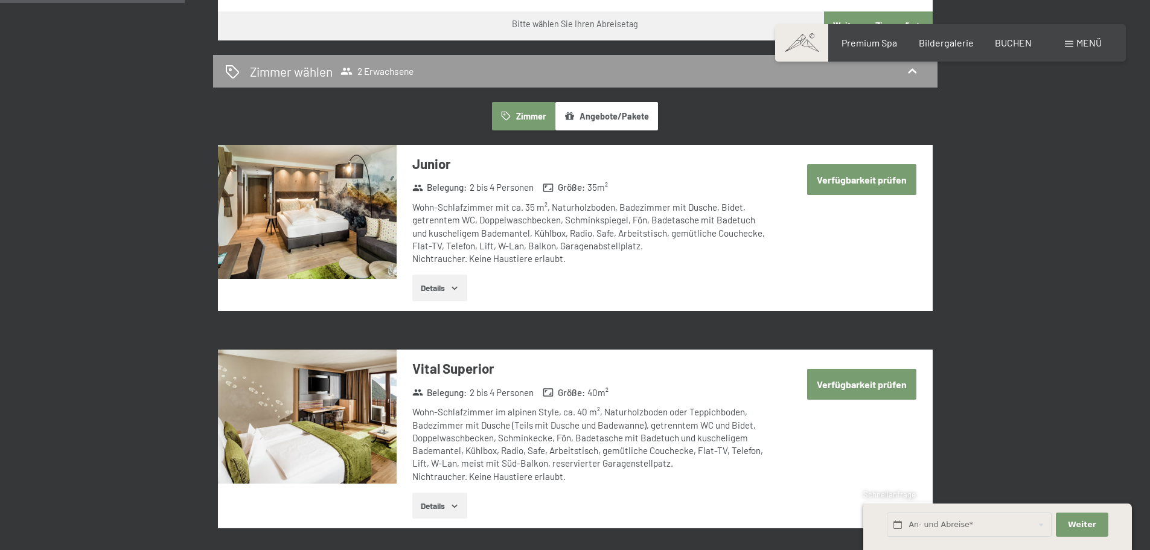
click at [863, 182] on button "Verfügbarkeit prüfen" at bounding box center [861, 179] width 109 height 31
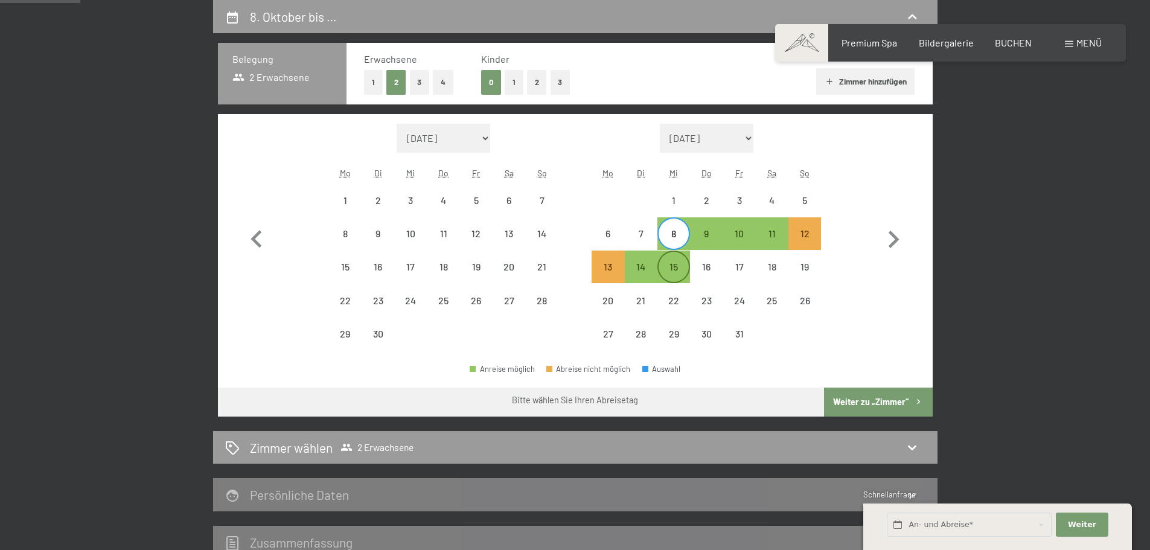
click at [673, 273] on div "15" at bounding box center [674, 277] width 30 height 30
select select "[DATE]"
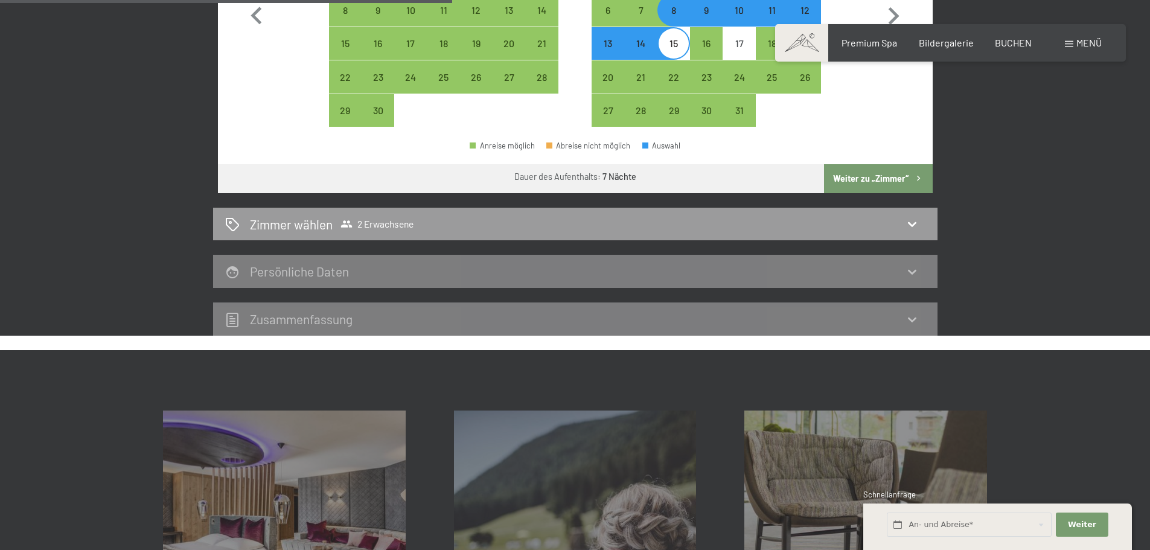
scroll to position [529, 0]
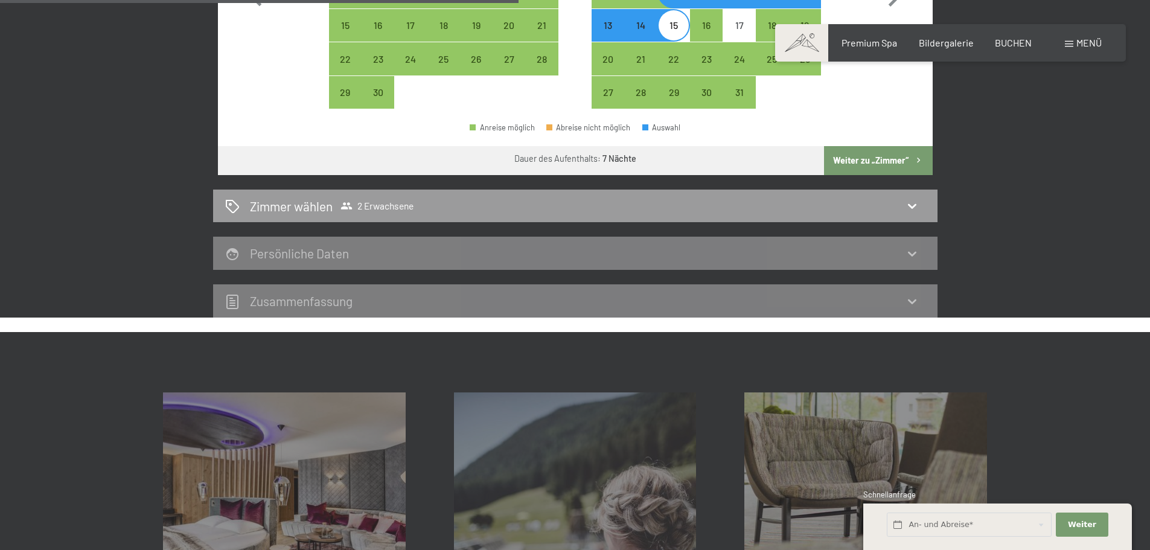
click at [889, 167] on button "Weiter zu „Zimmer“" at bounding box center [878, 160] width 108 height 29
select select "[DATE]"
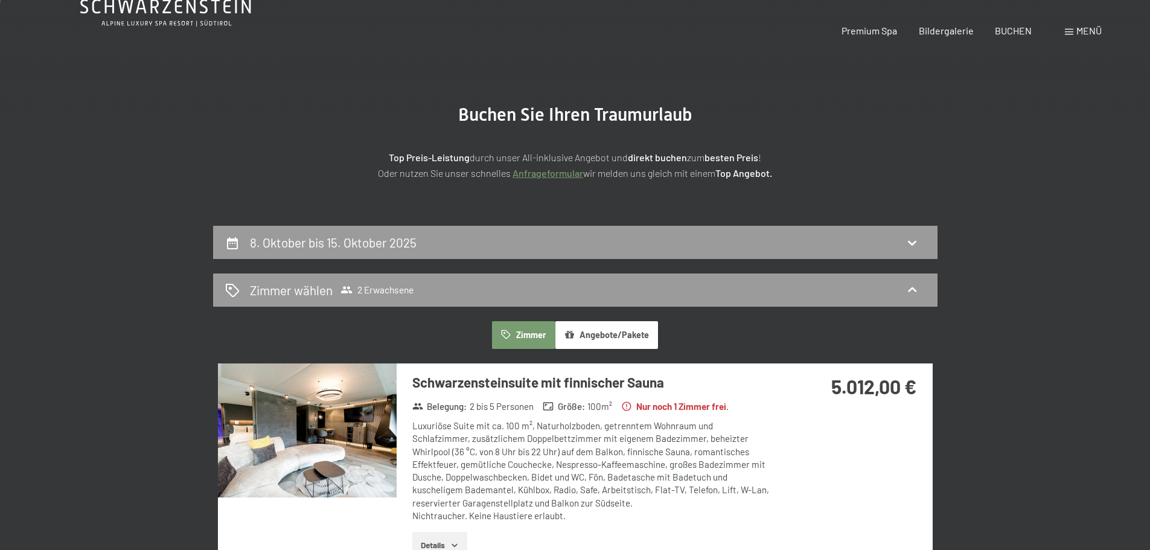
scroll to position [121, 0]
